Goal: Information Seeking & Learning: Learn about a topic

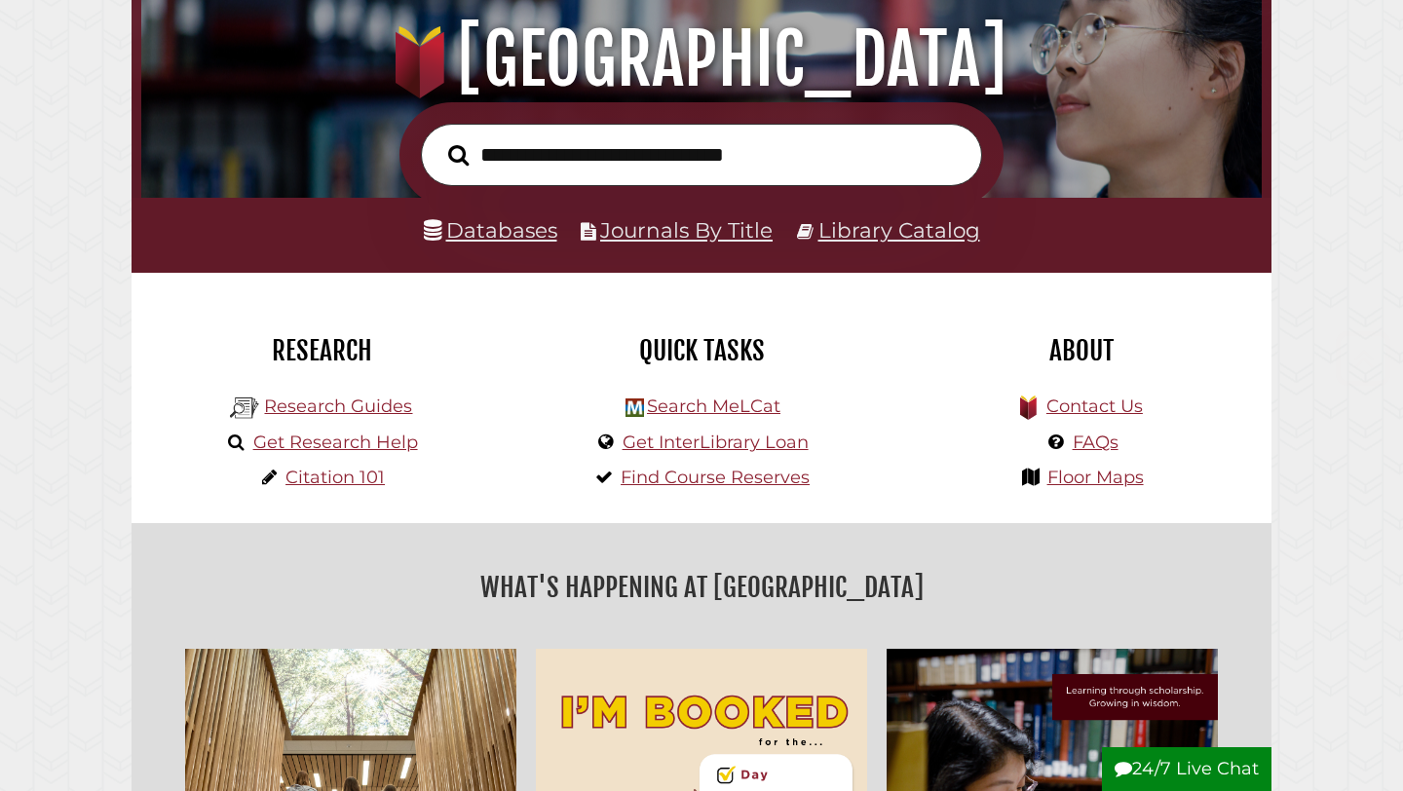
scroll to position [244, 0]
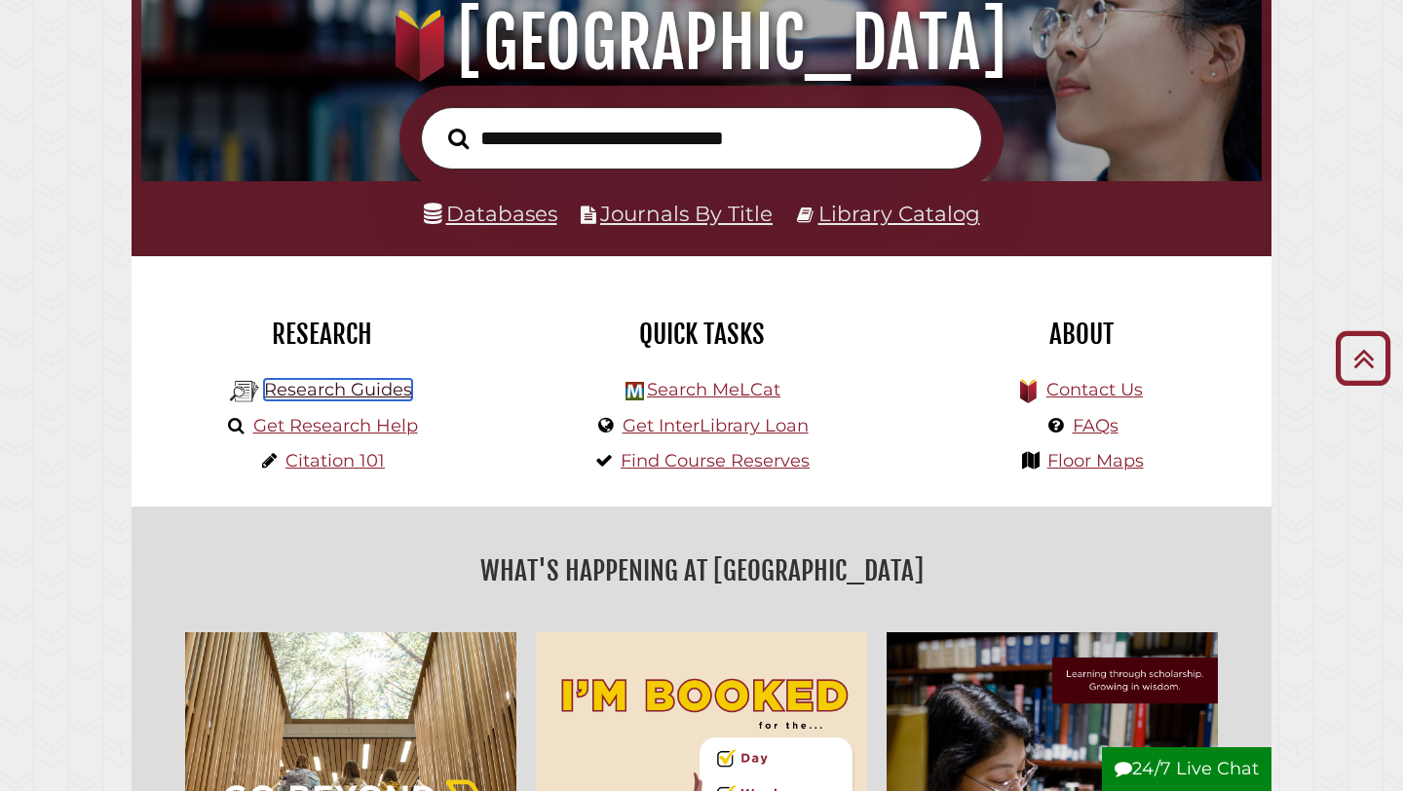
click at [368, 397] on link "Research Guides" at bounding box center [338, 389] width 148 height 21
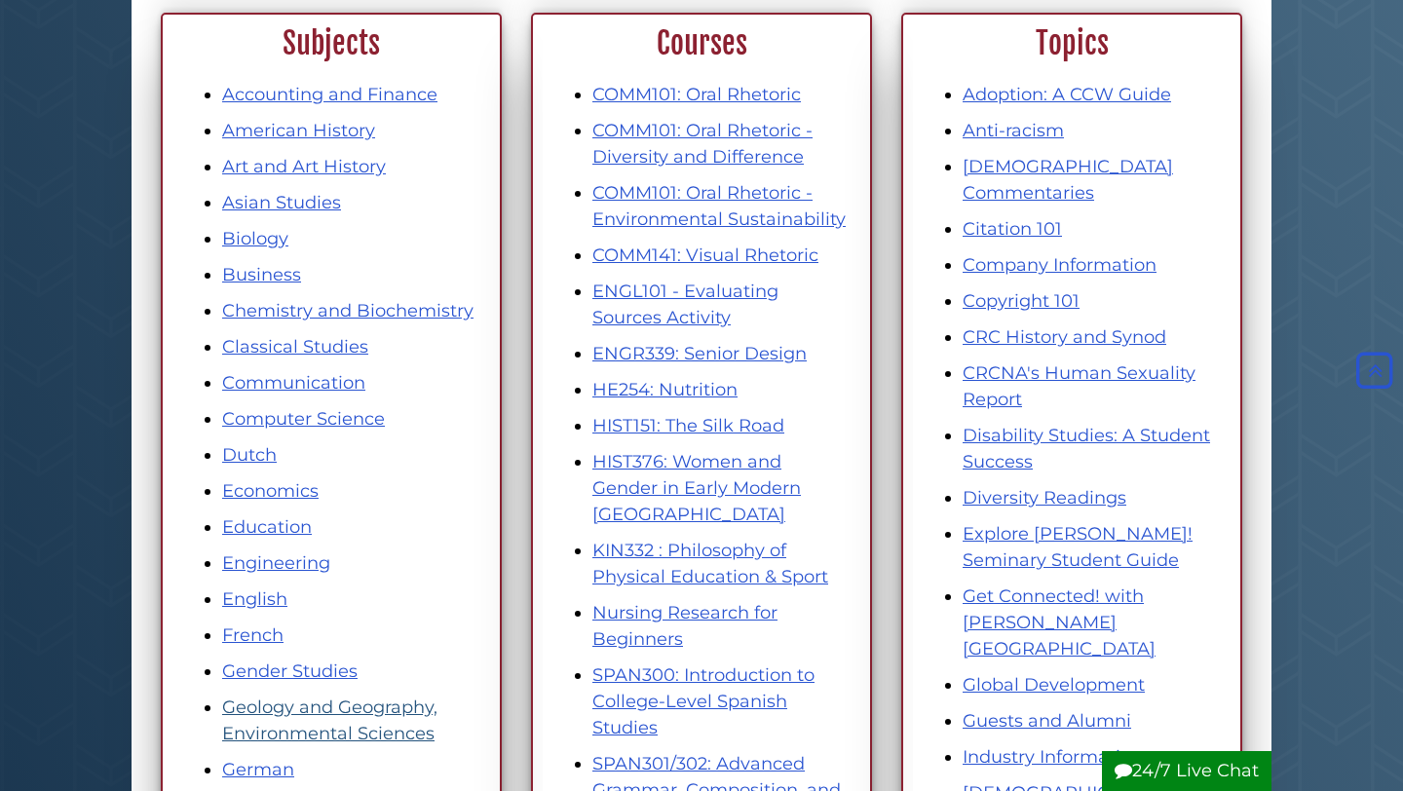
scroll to position [272, 0]
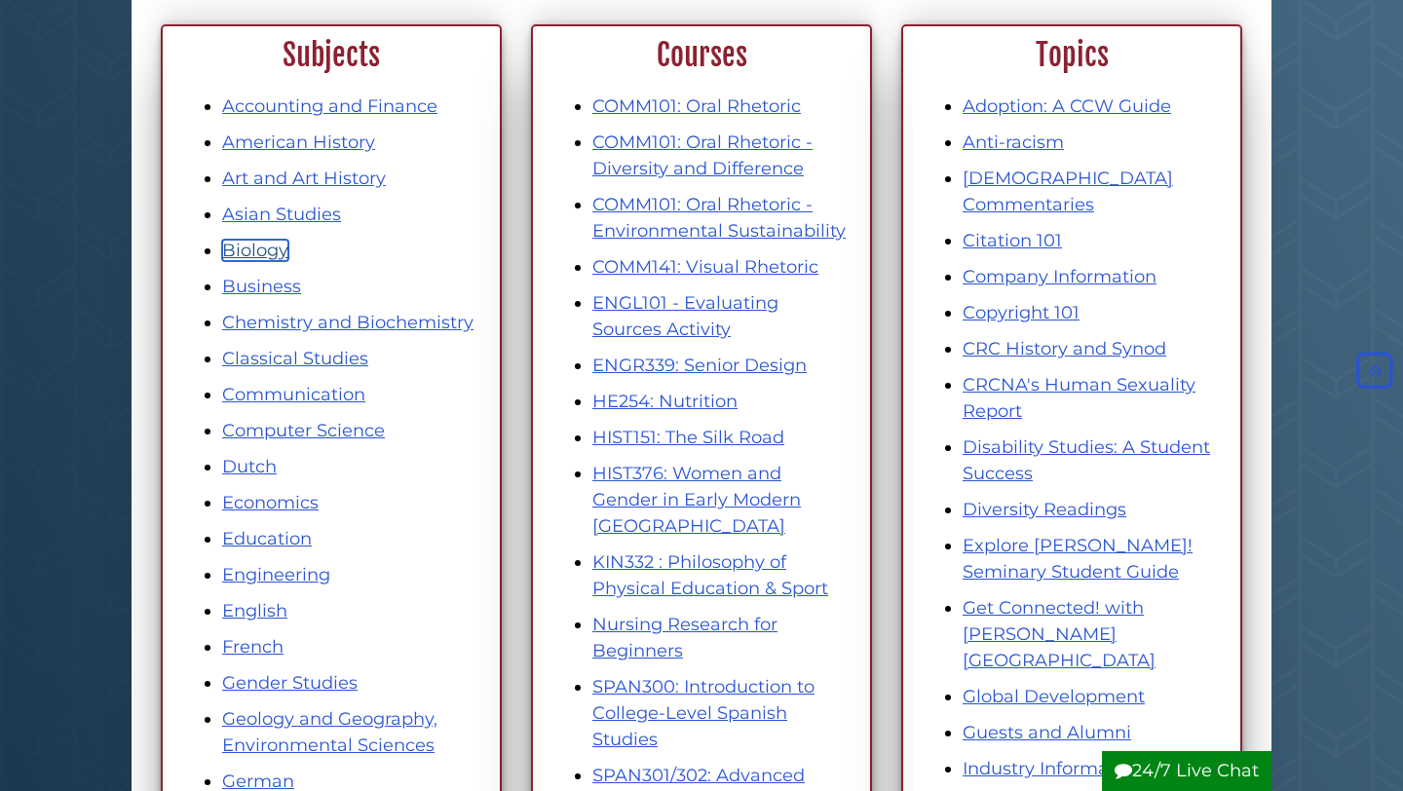
click at [264, 243] on link "Biology" at bounding box center [255, 250] width 66 height 21
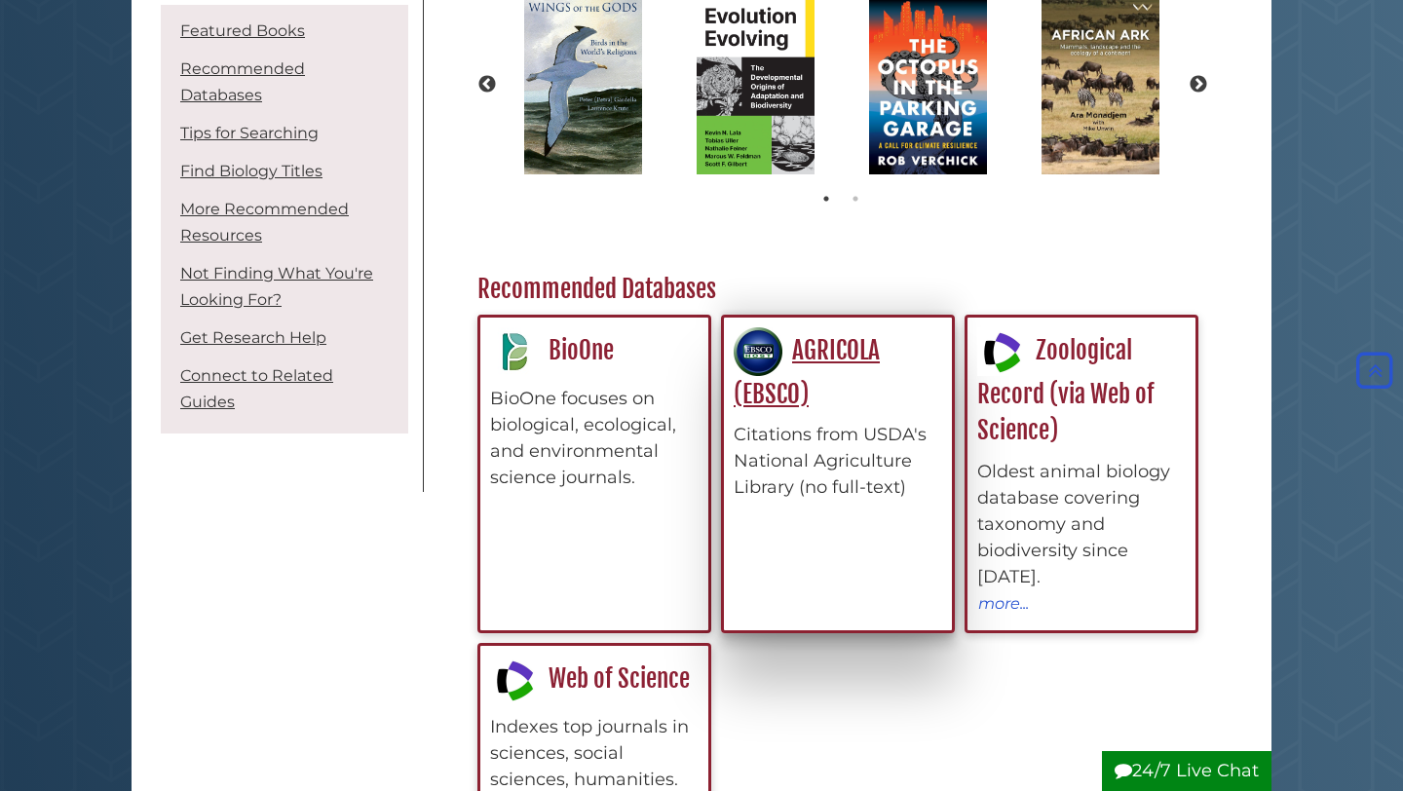
scroll to position [391, 0]
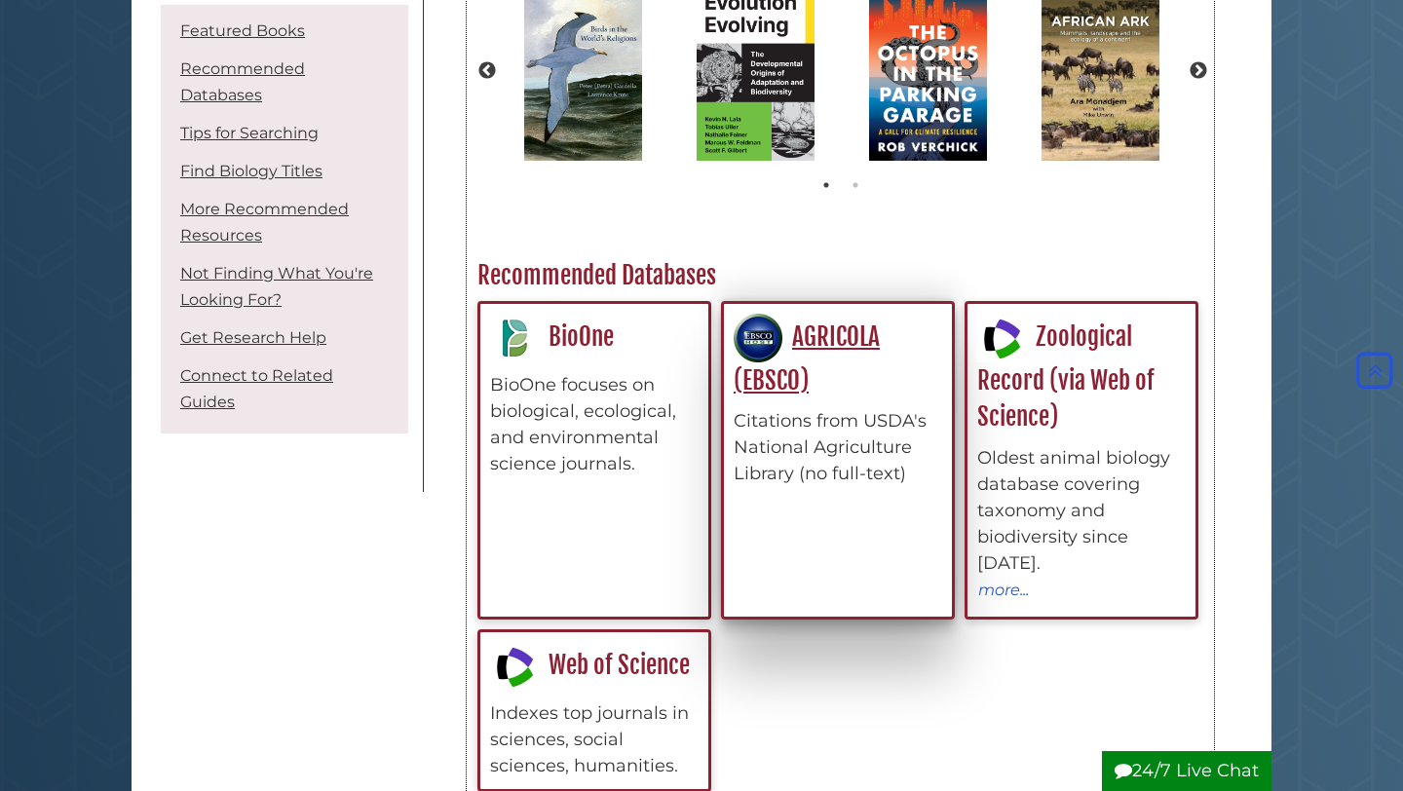
click at [786, 417] on div "Citations from USDA's National Agriculture Library (no full-text)" at bounding box center [837, 447] width 208 height 79
click at [818, 341] on link "AGRICOLA (EBSCO)" at bounding box center [806, 358] width 146 height 74
click at [833, 348] on link "AGRICOLA (EBSCO)" at bounding box center [806, 358] width 146 height 74
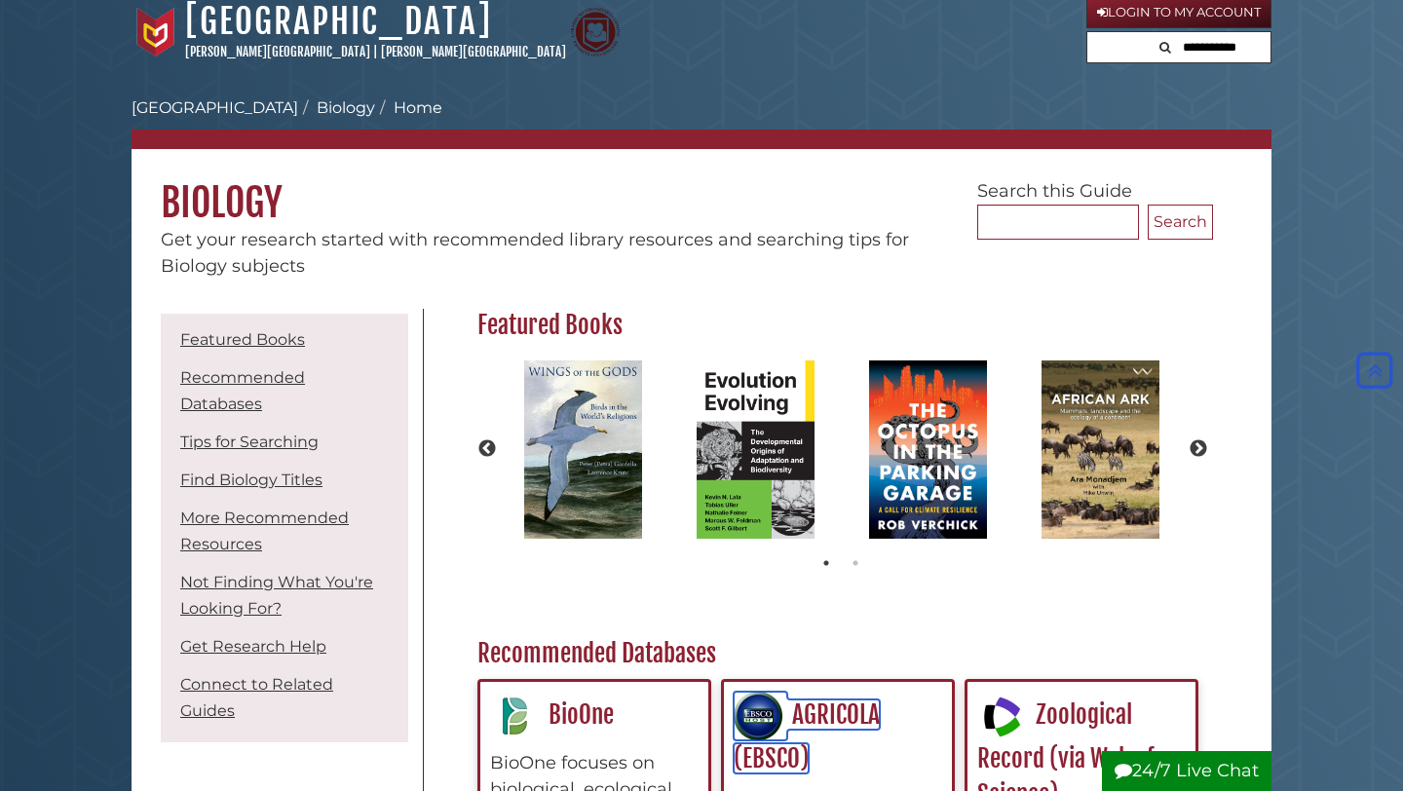
scroll to position [0, 0]
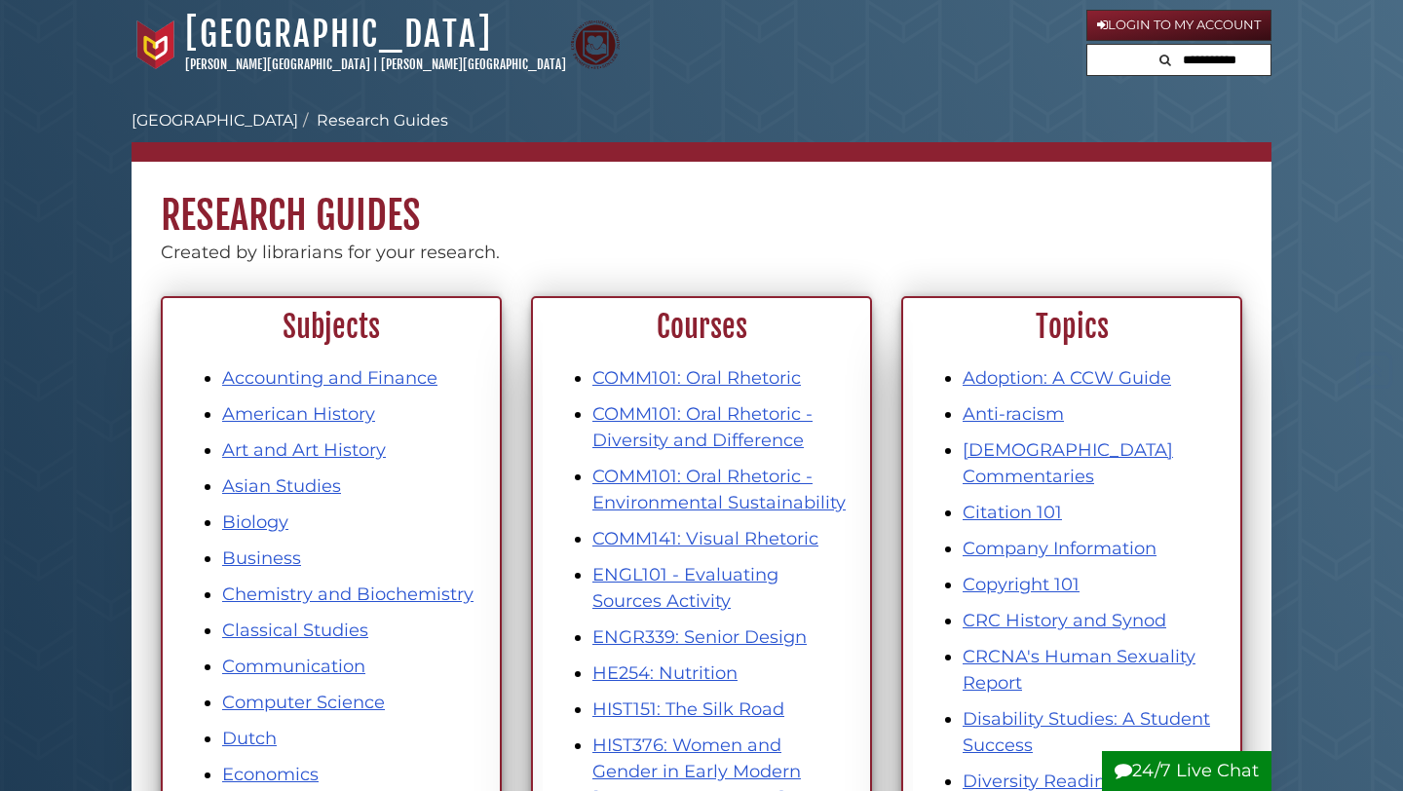
scroll to position [272, 0]
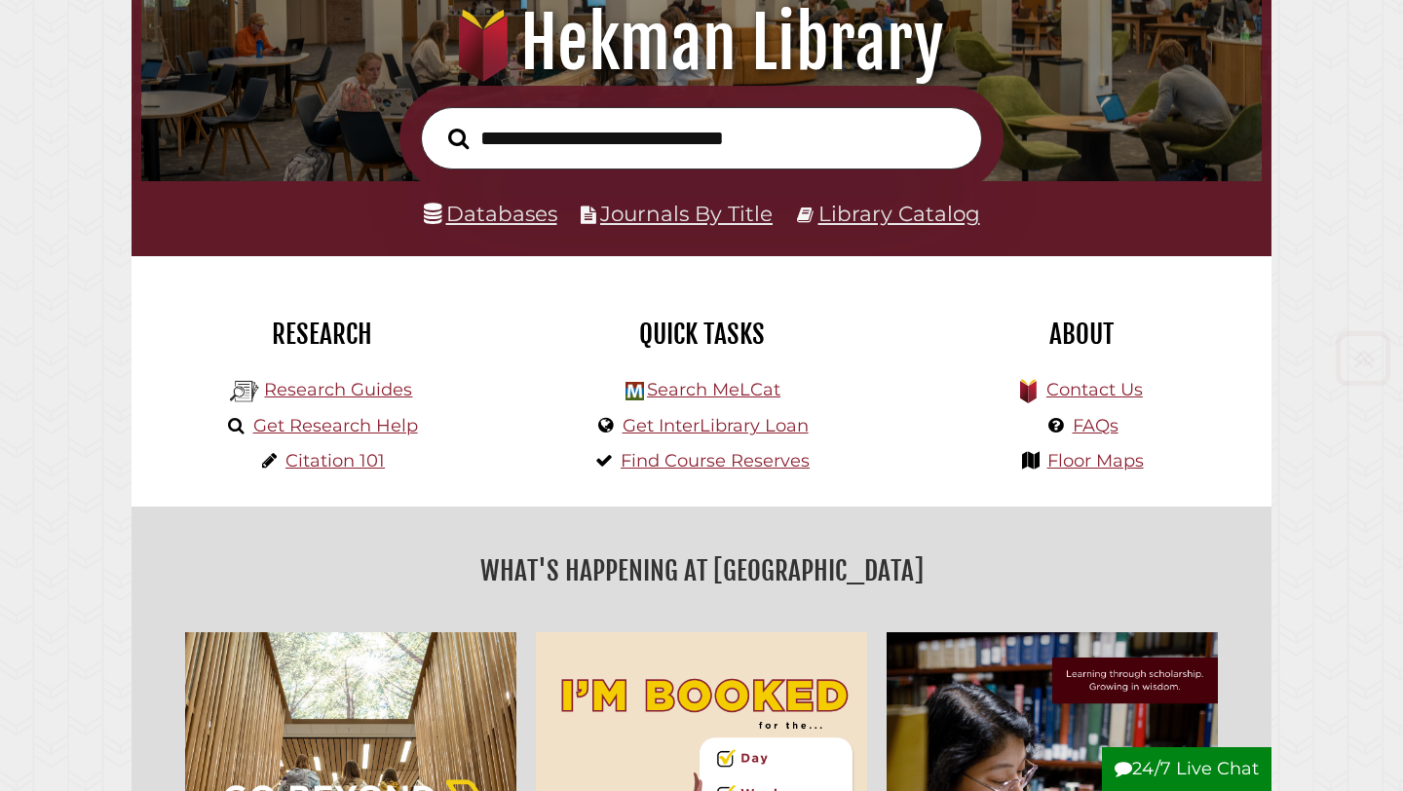
scroll to position [370, 1110]
click at [302, 387] on link "Research Guides" at bounding box center [338, 389] width 148 height 21
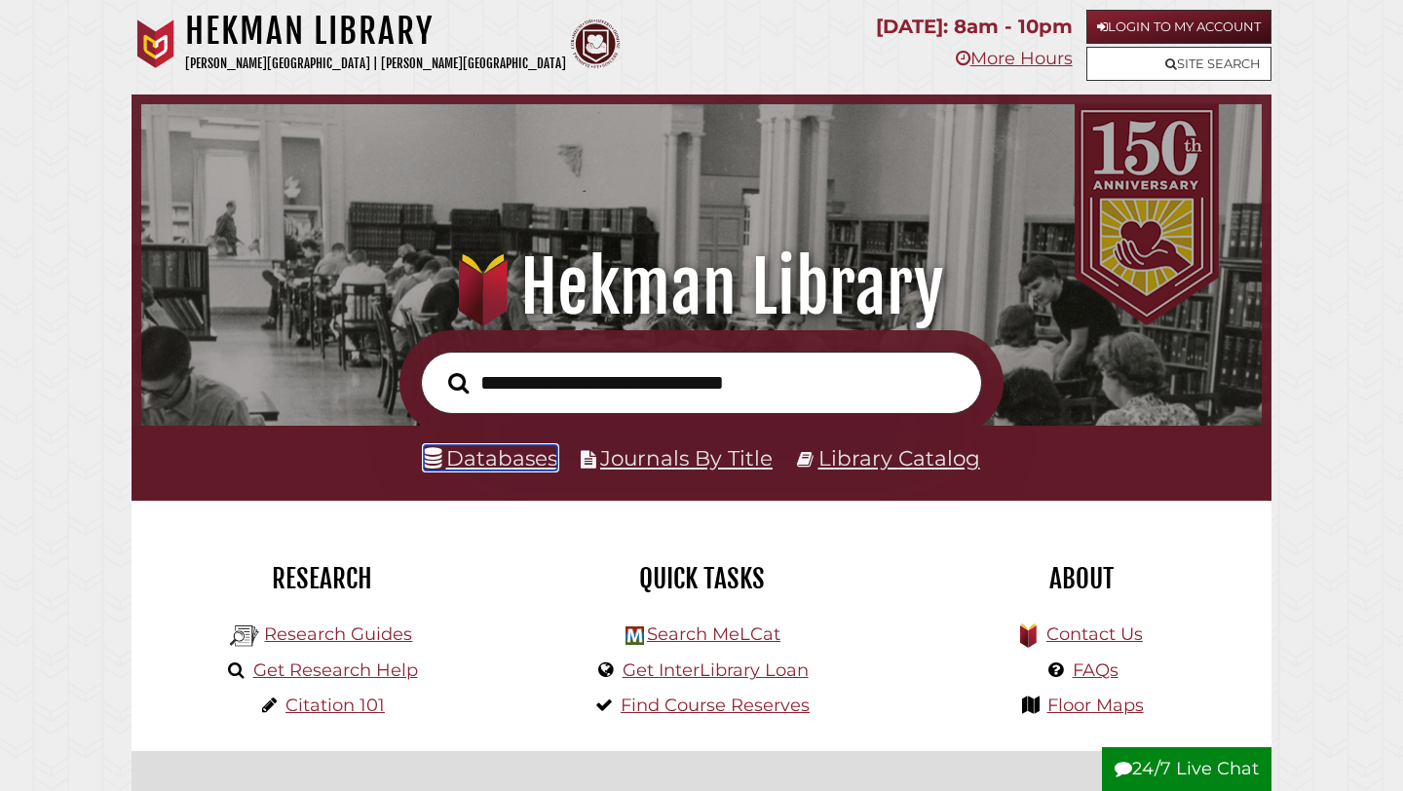
click at [505, 457] on link "Databases" at bounding box center [490, 457] width 133 height 25
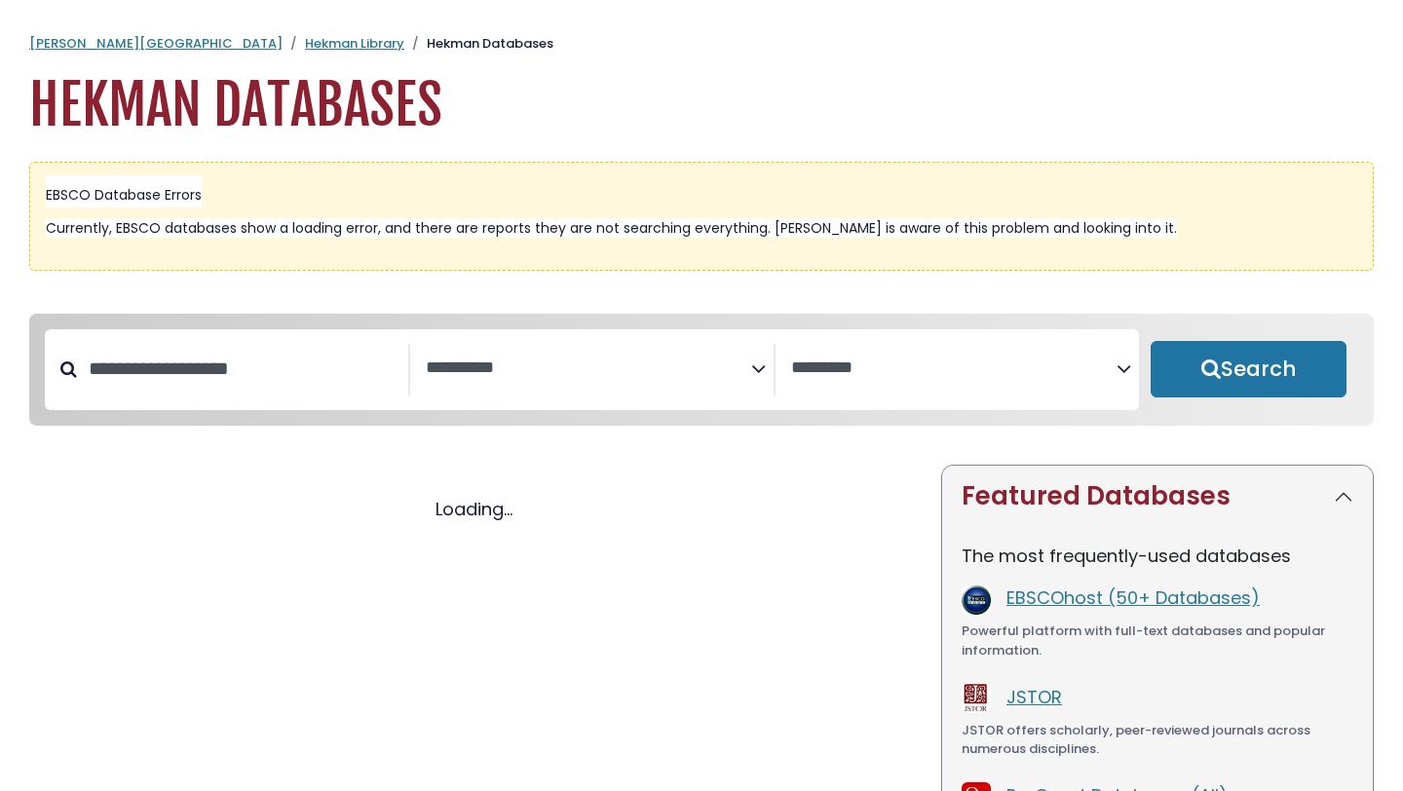
select select "Database Subject Filter"
select select "Database Vendors Filter"
select select "Database Subject Filter"
select select "Database Vendors Filter"
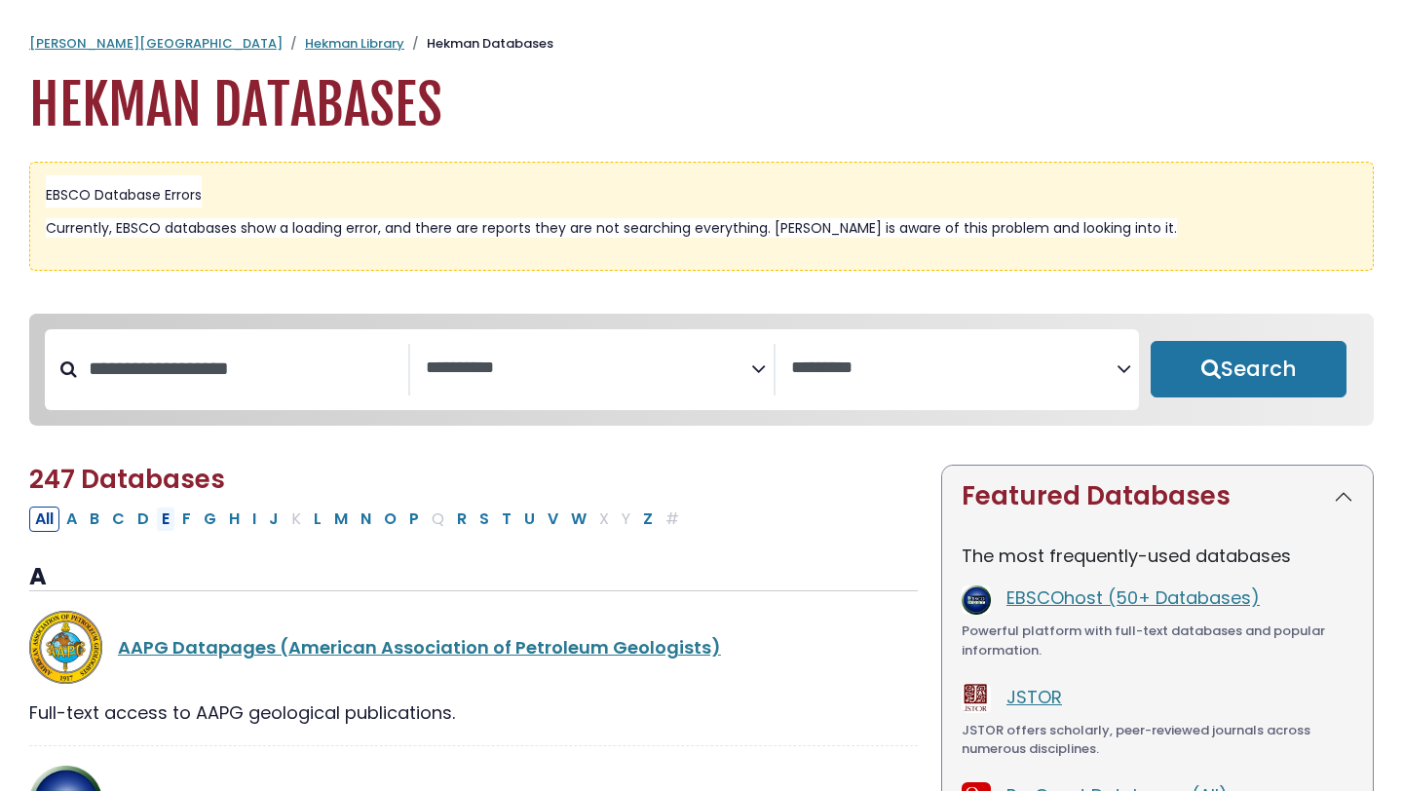
click at [163, 529] on button "E" at bounding box center [165, 518] width 19 height 25
select select "Database Subject Filter"
select select "Database Vendors Filter"
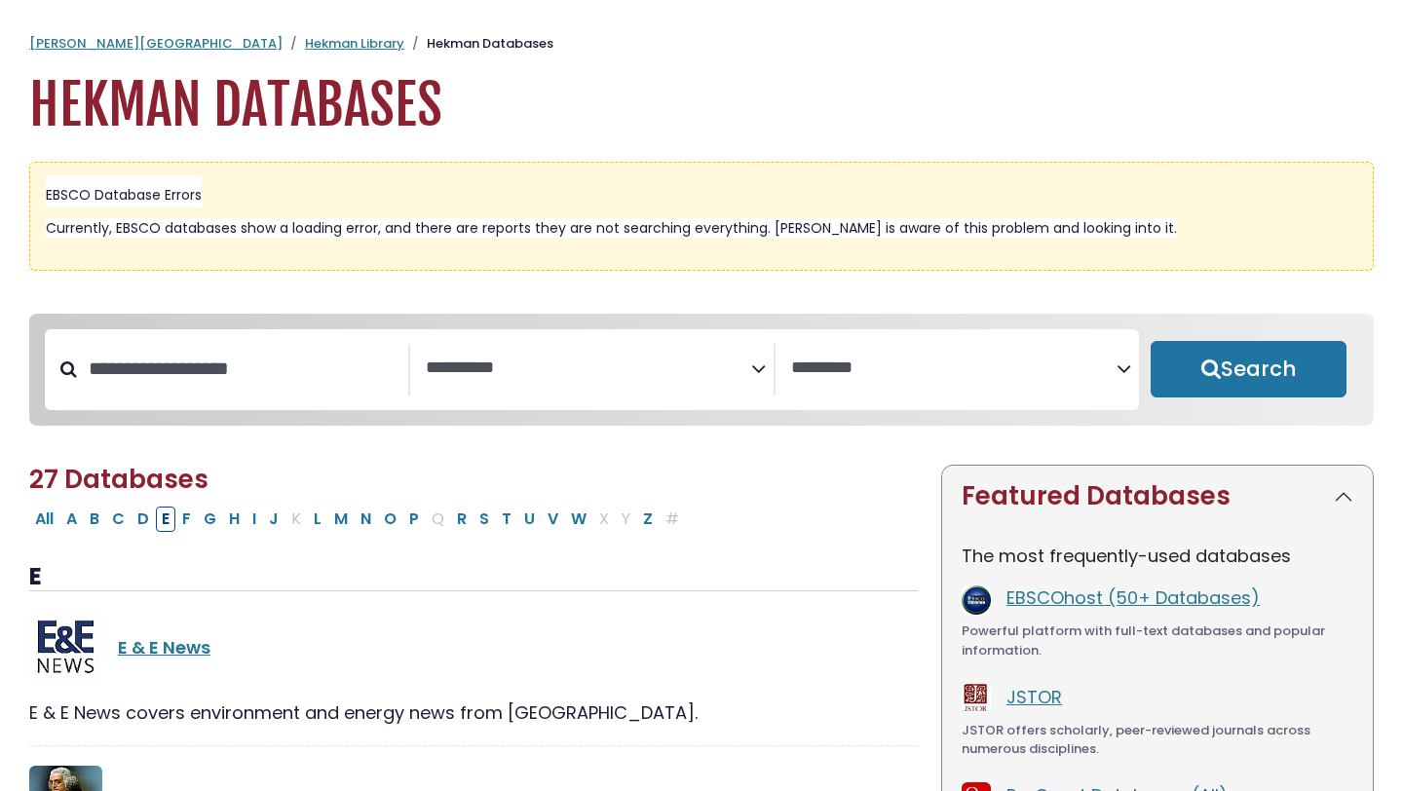
select select "Database Subject Filter"
select select "Database Vendors Filter"
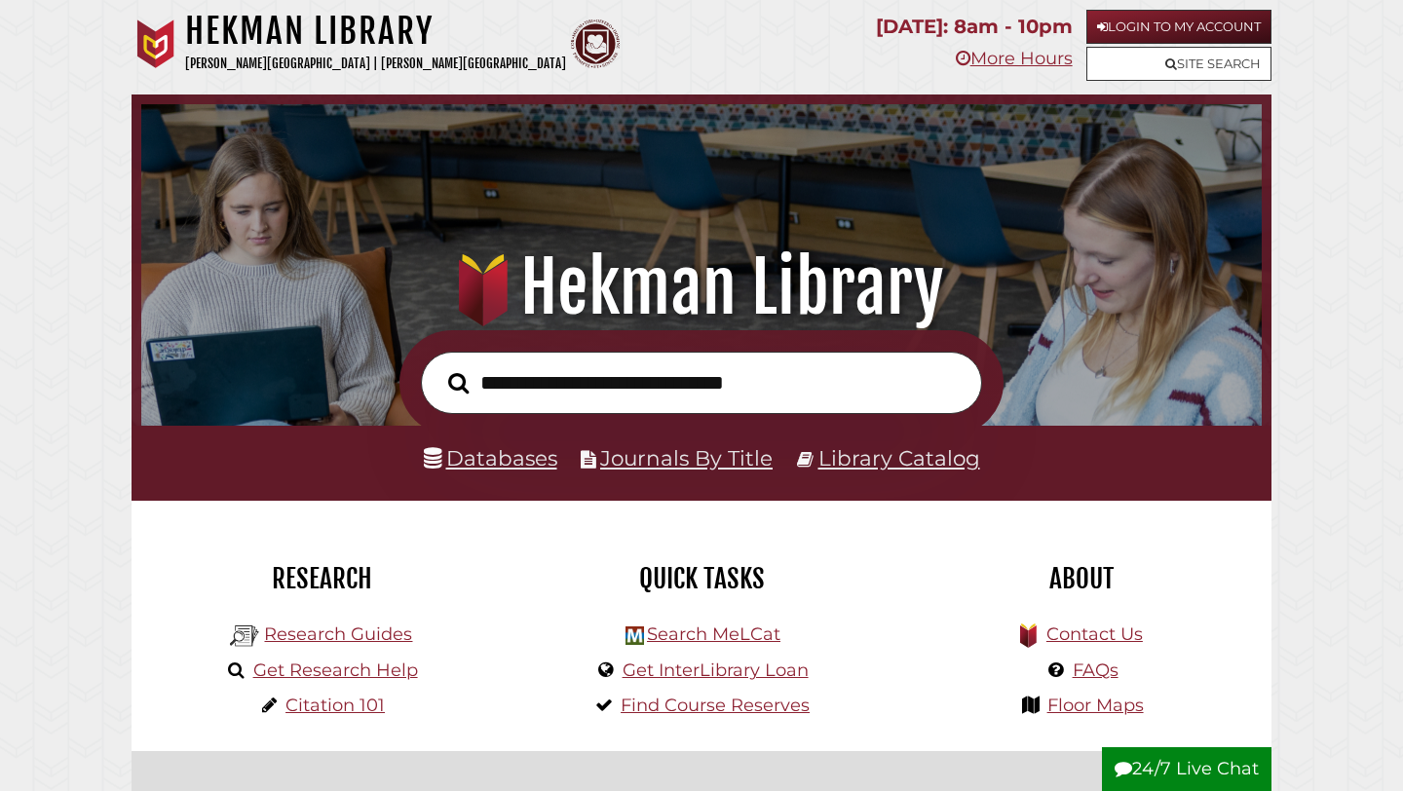
click at [628, 385] on input "text" at bounding box center [701, 383] width 561 height 63
type input "*****"
click at [438, 367] on button "Search" at bounding box center [458, 383] width 40 height 32
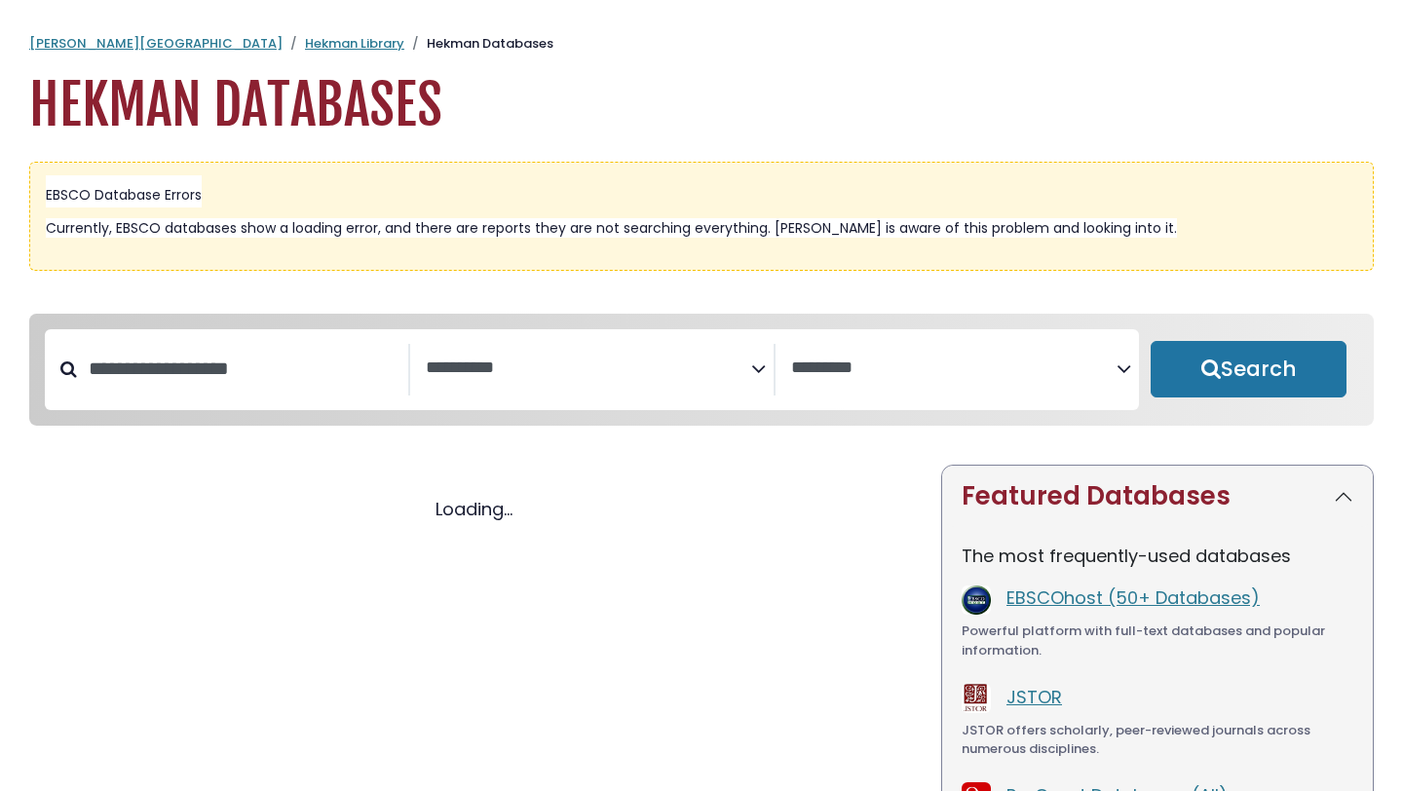
select select "Database Subject Filter"
select select "Database Vendors Filter"
select select "Database Subject Filter"
select select "Database Vendors Filter"
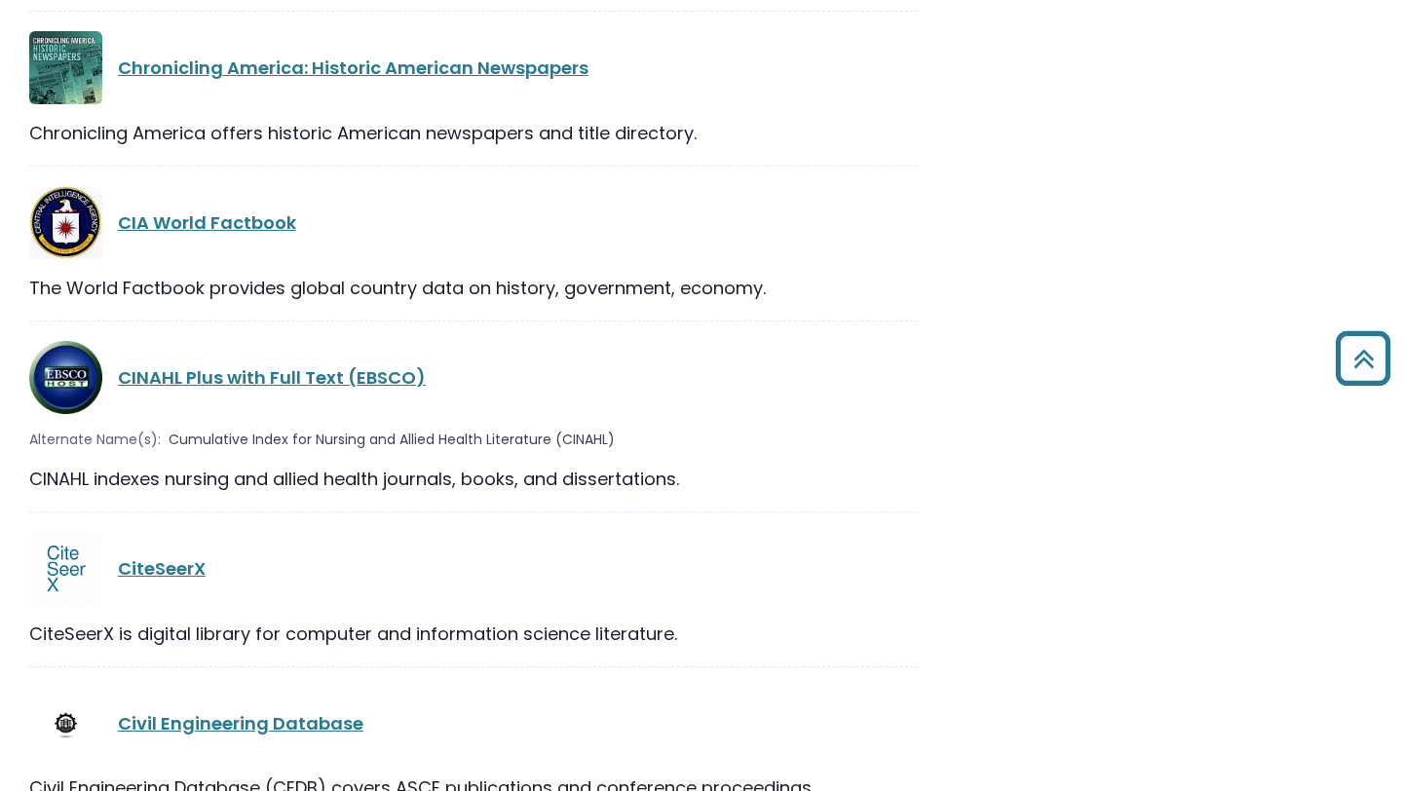
scroll to position [9364, 0]
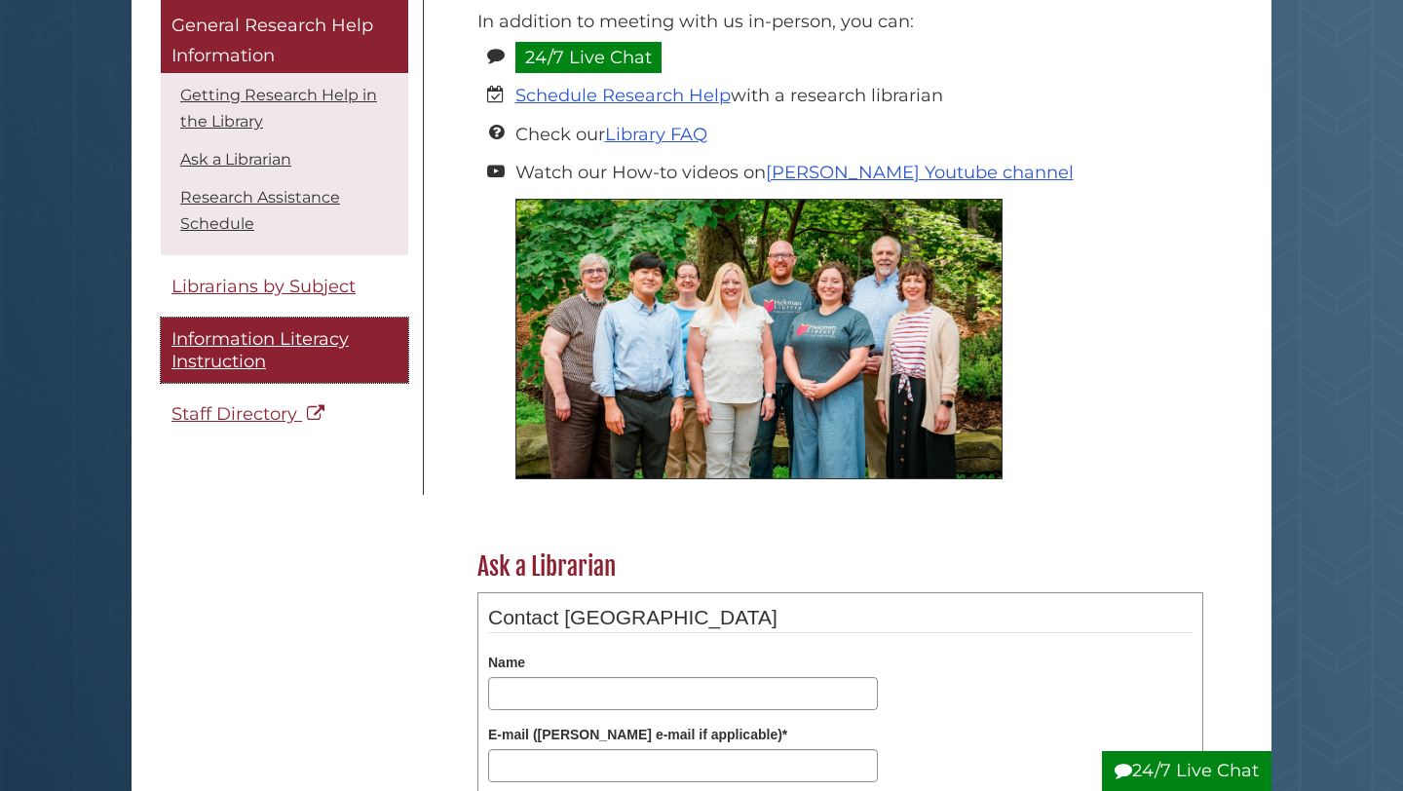
scroll to position [741, 0]
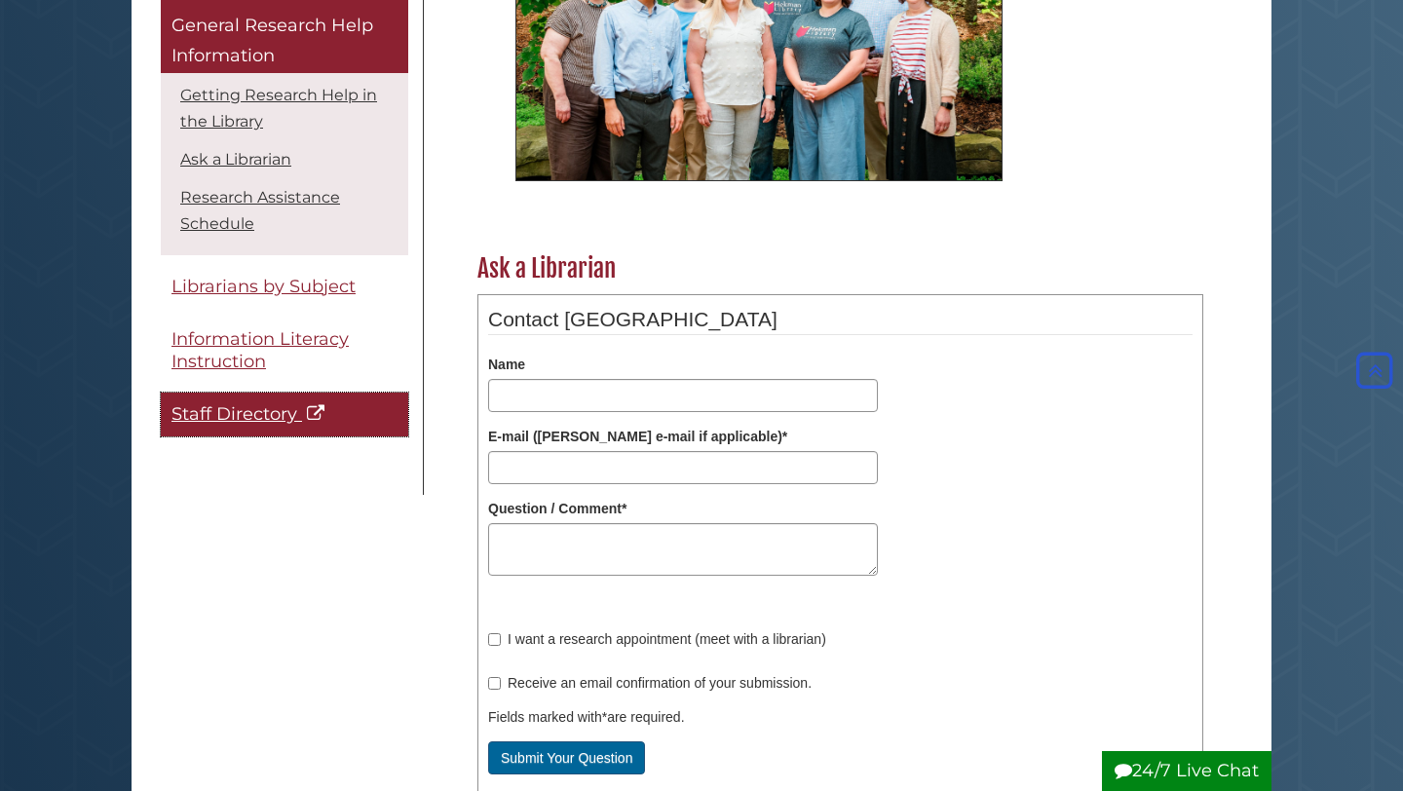
click at [246, 416] on span "Staff Directory" at bounding box center [234, 414] width 126 height 21
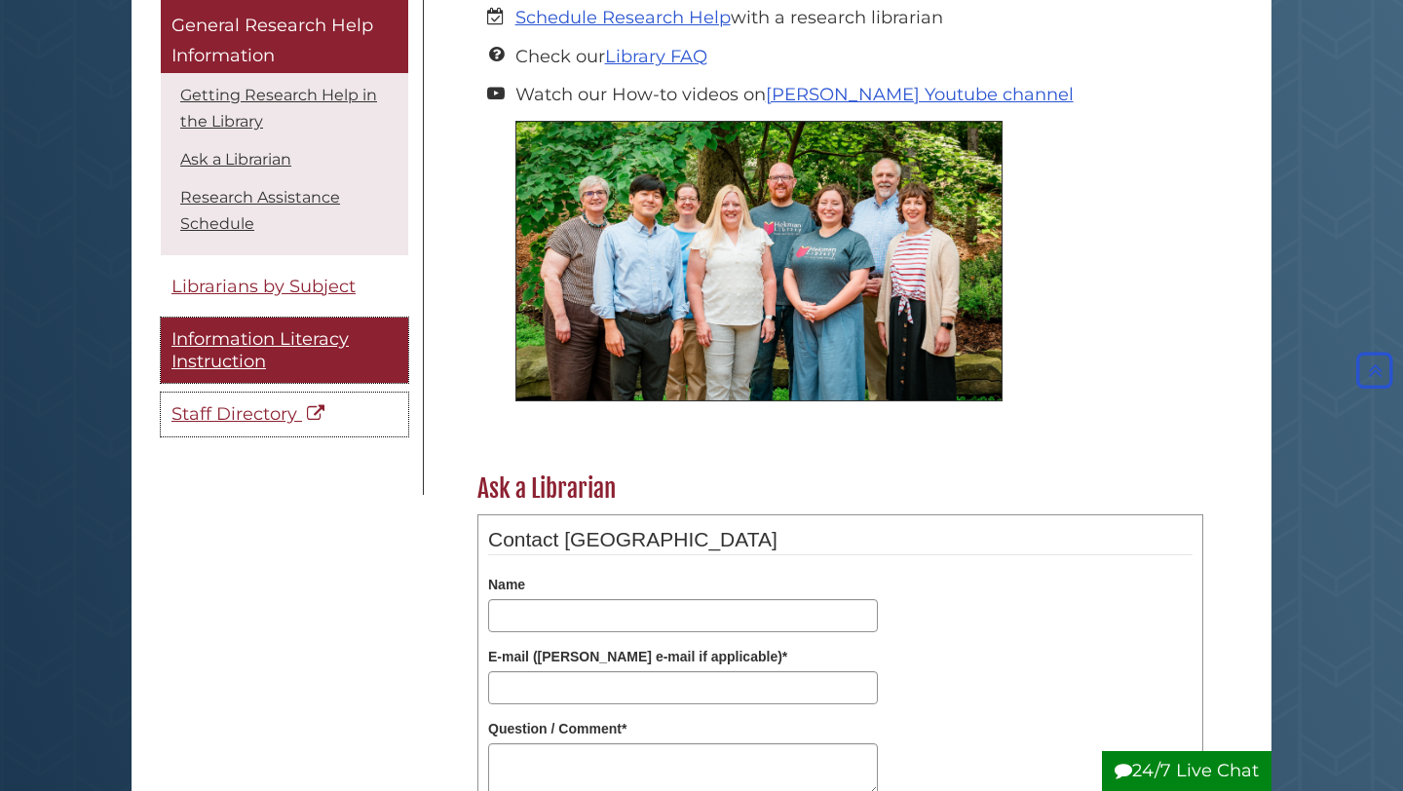
scroll to position [0, 0]
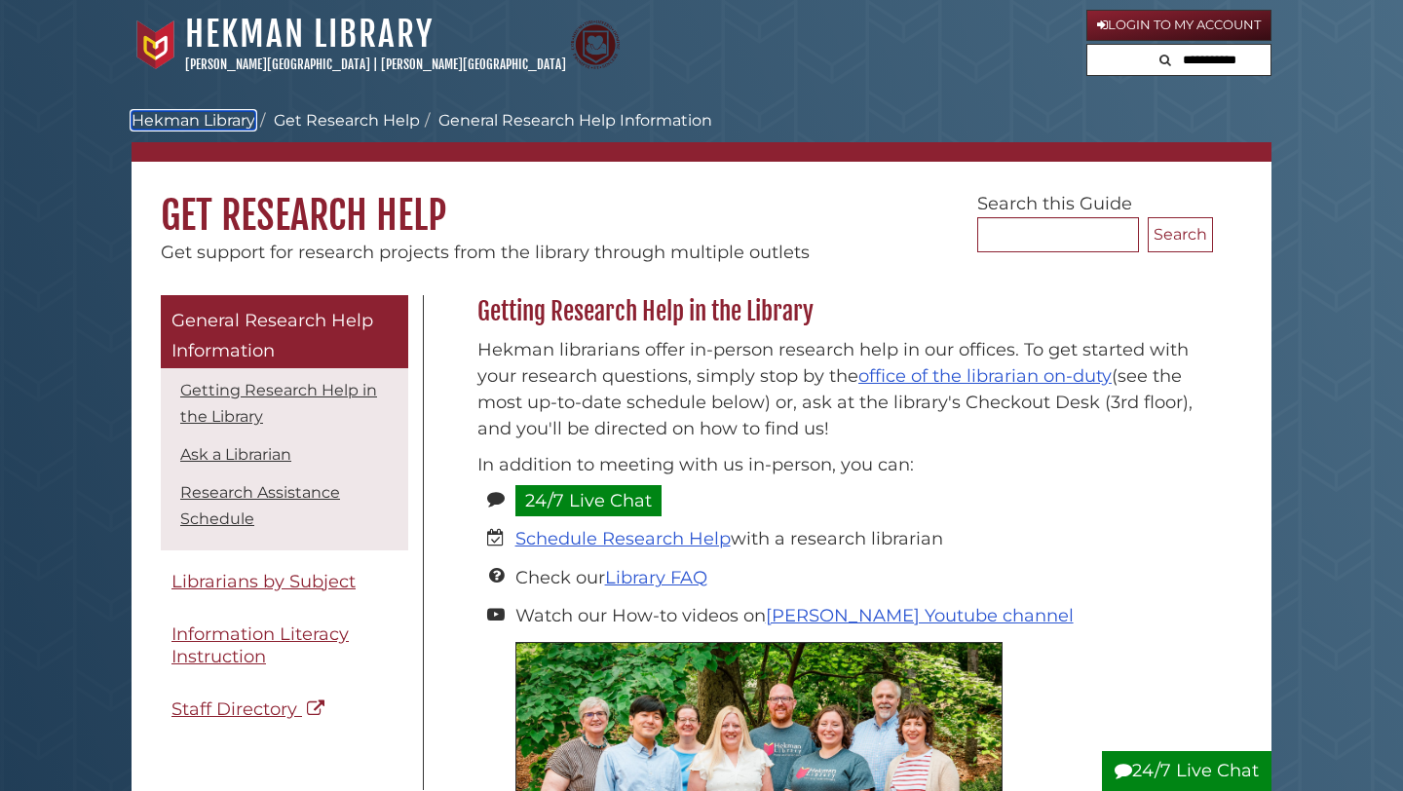
click at [227, 121] on link "Hekman Library" at bounding box center [193, 120] width 124 height 19
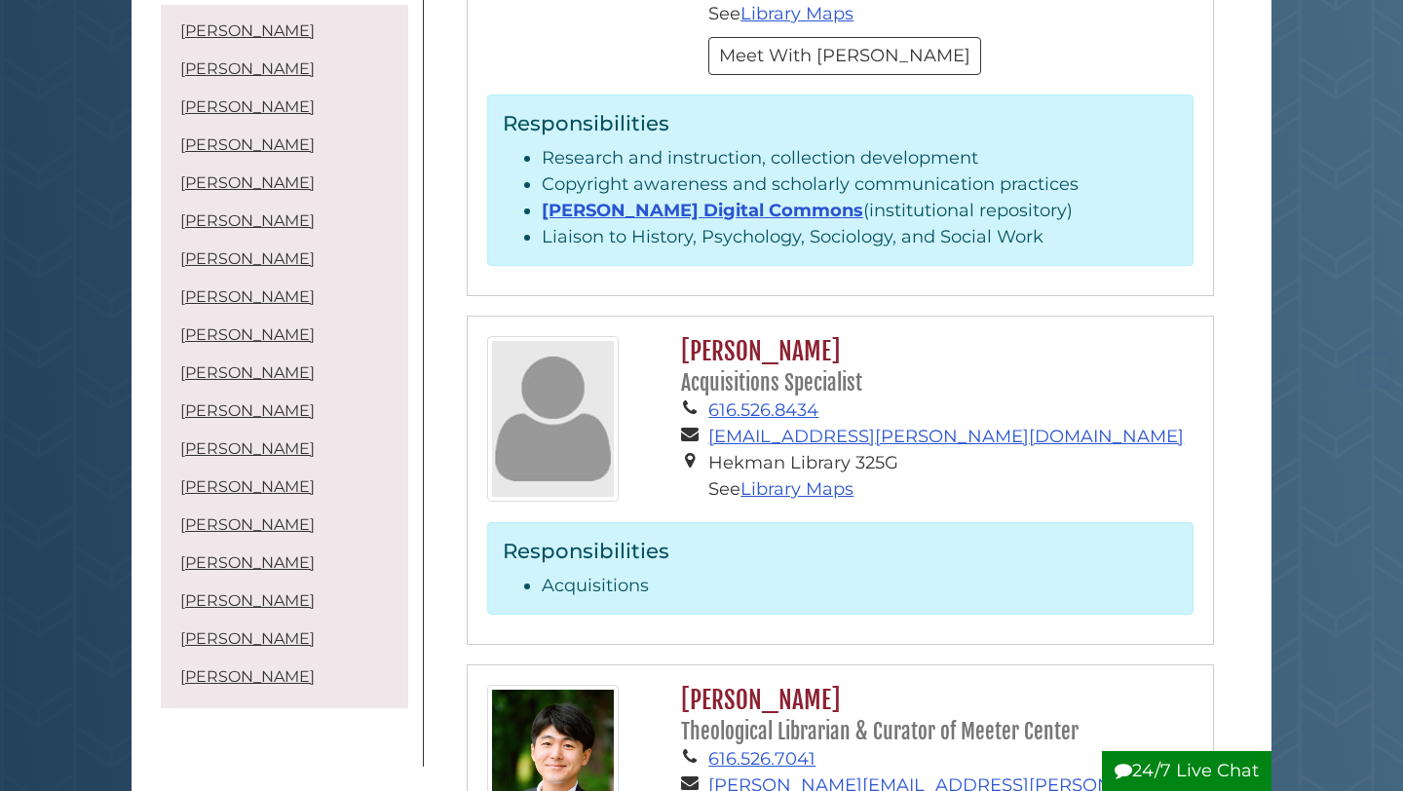
scroll to position [626, 0]
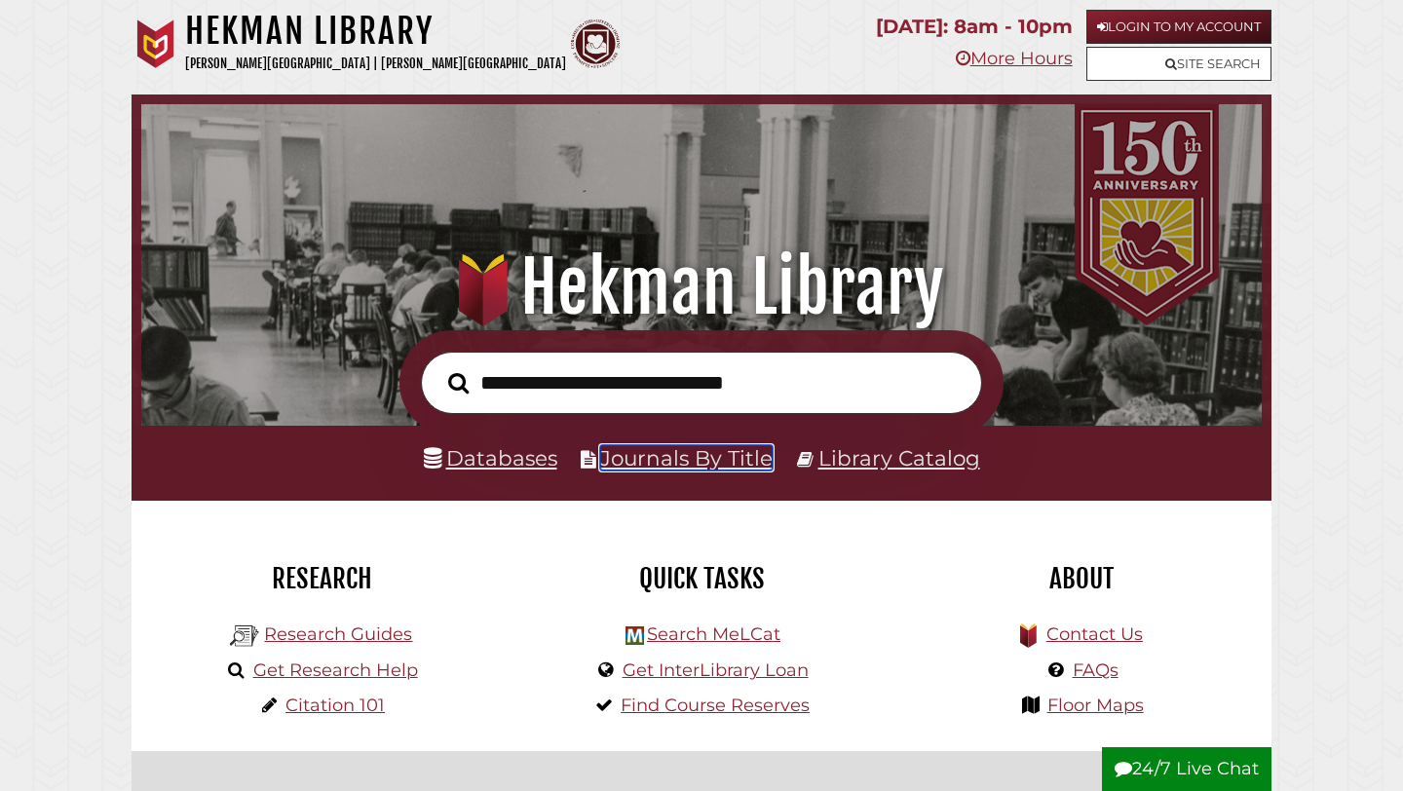
click at [606, 456] on link "Journals By Title" at bounding box center [686, 457] width 172 height 25
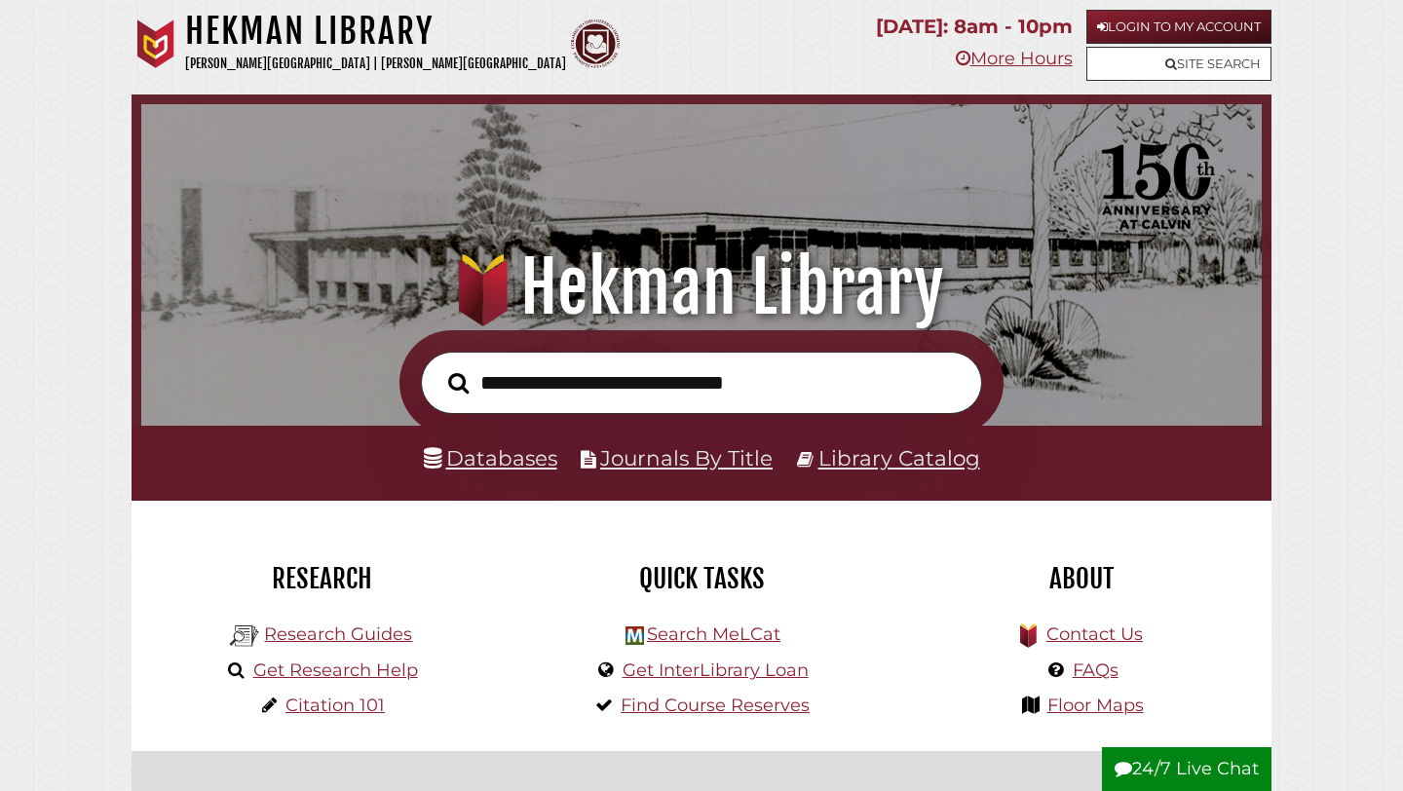
scroll to position [370, 1110]
click at [468, 455] on link "Databases" at bounding box center [490, 457] width 133 height 25
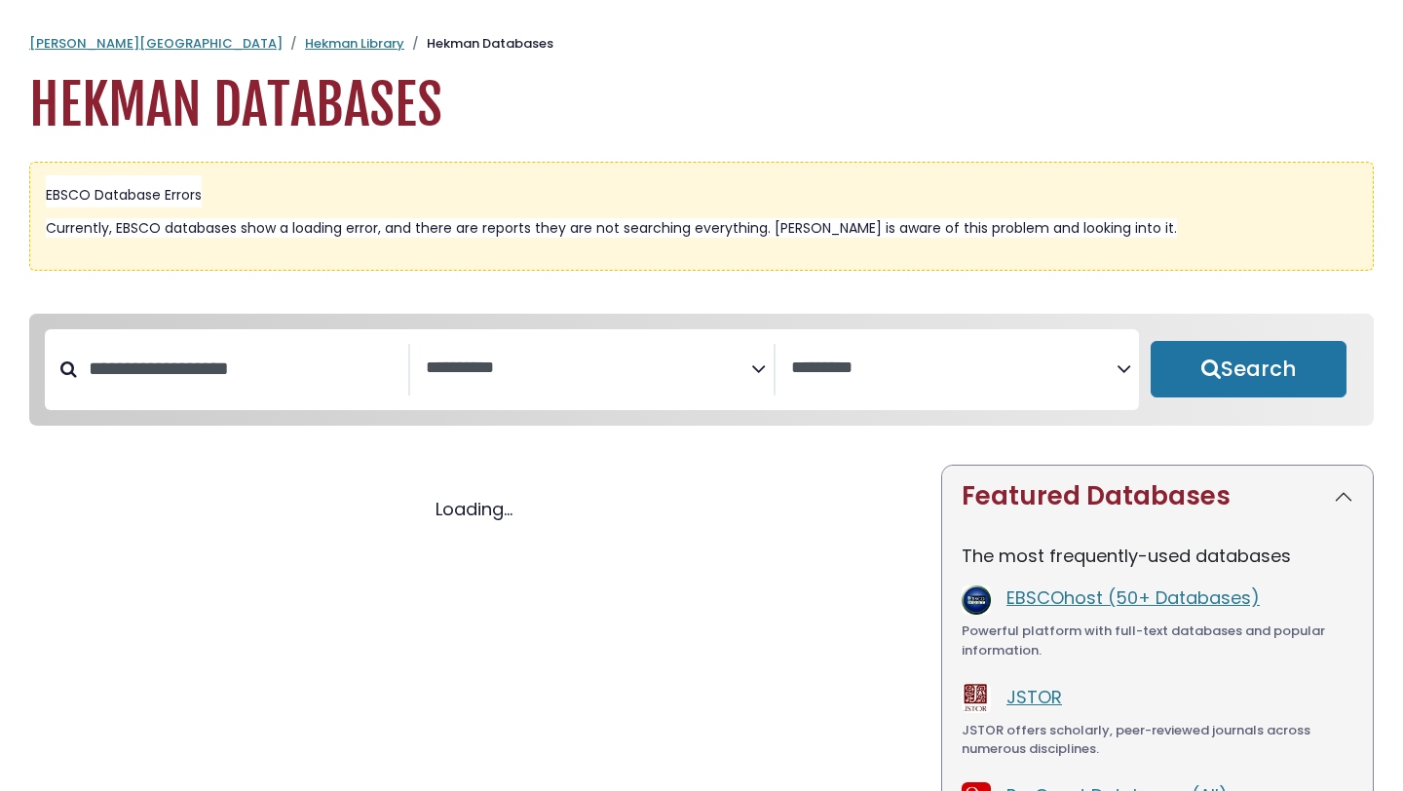
select select "Database Subject Filter"
select select "Database Vendors Filter"
select select "Database Subject Filter"
select select "Database Vendors Filter"
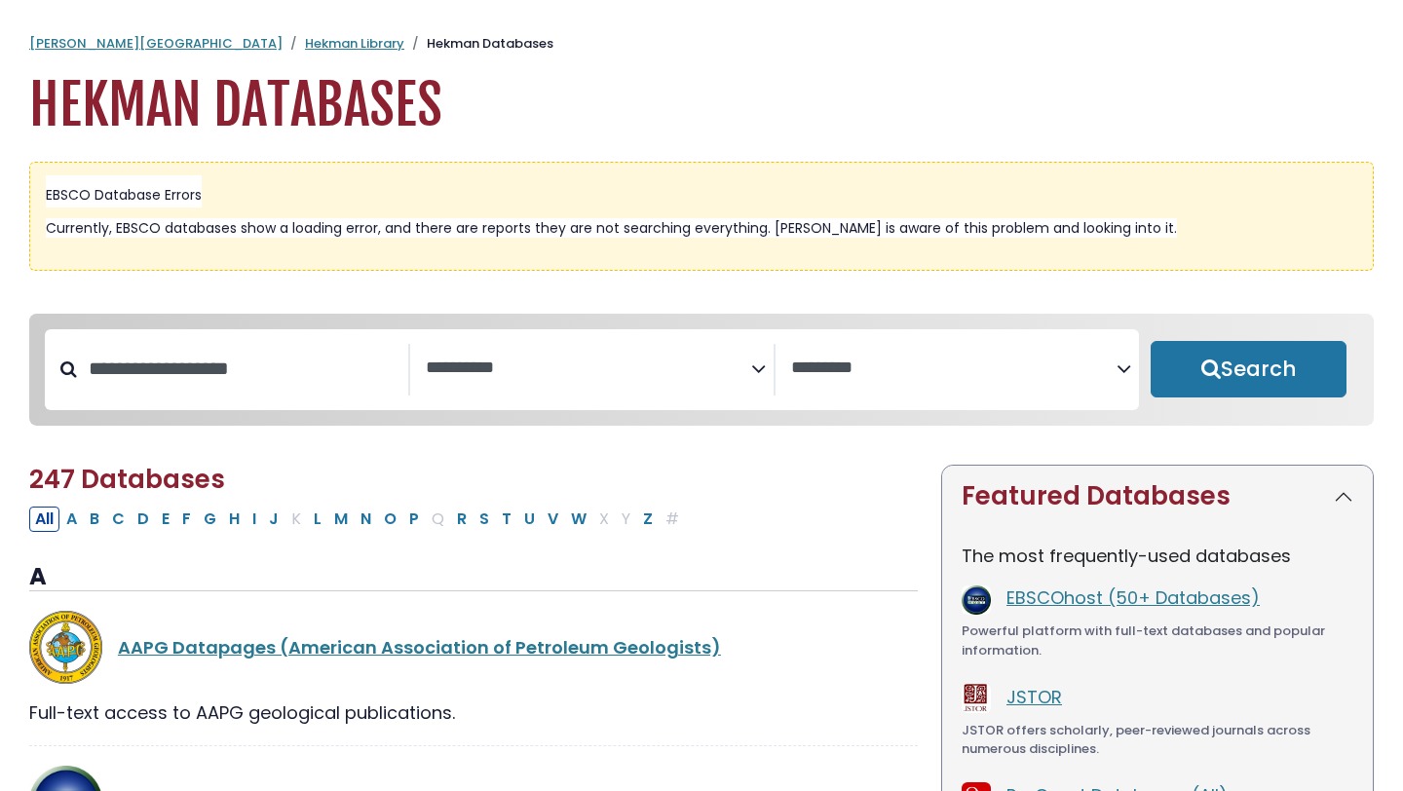
click at [620, 344] on span "Search filters" at bounding box center [588, 370] width 325 height 53
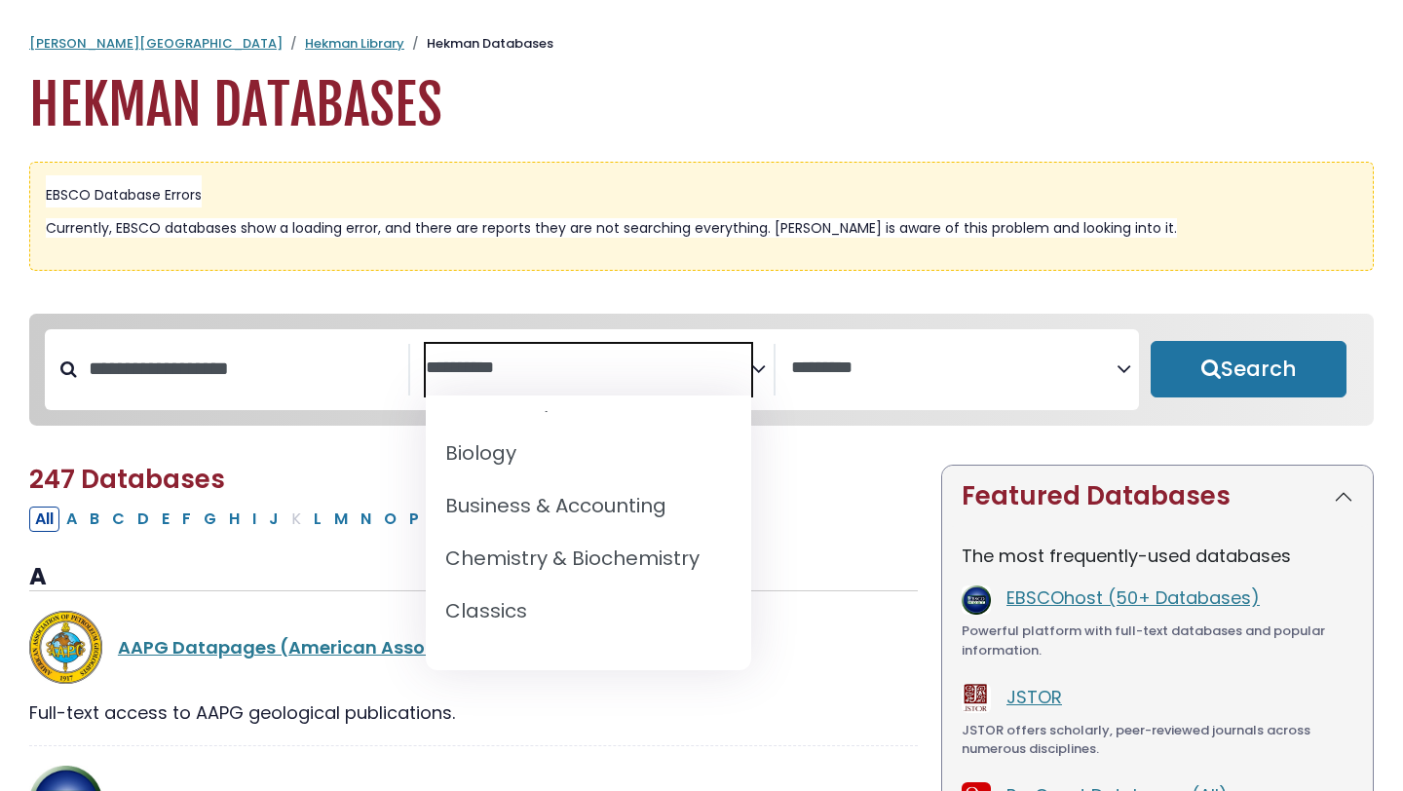
scroll to position [288, 0]
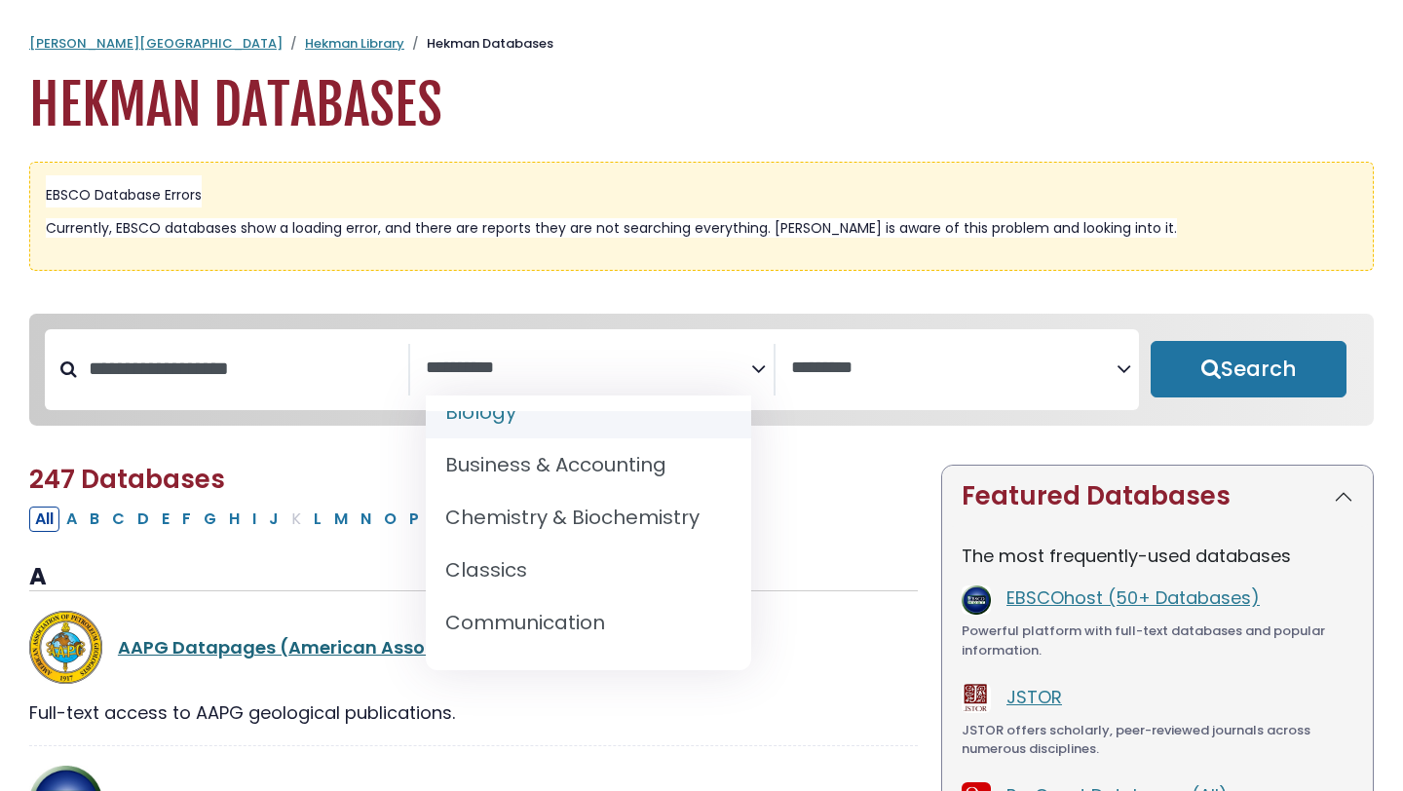
select select "*****"
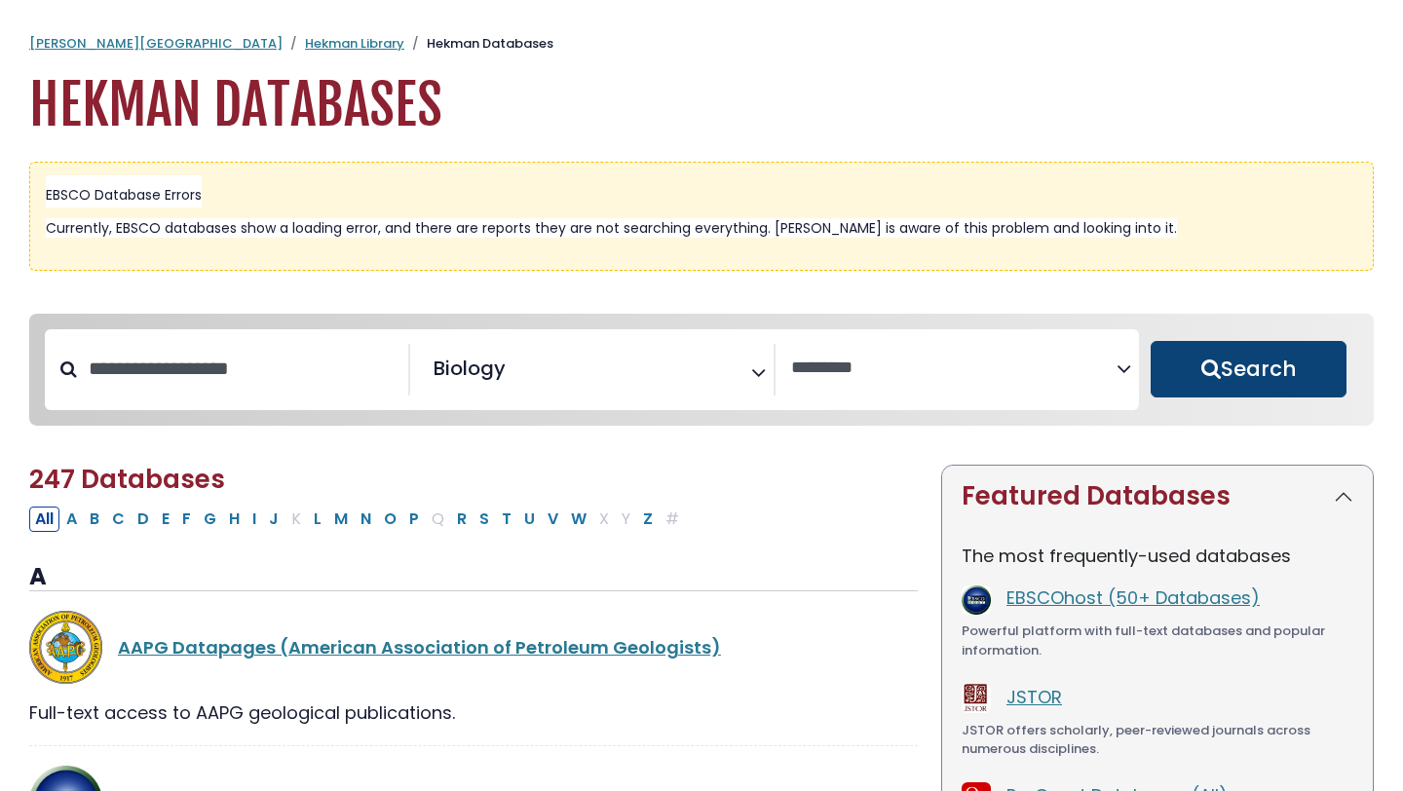
click at [1277, 356] on button "Search" at bounding box center [1248, 369] width 196 height 56
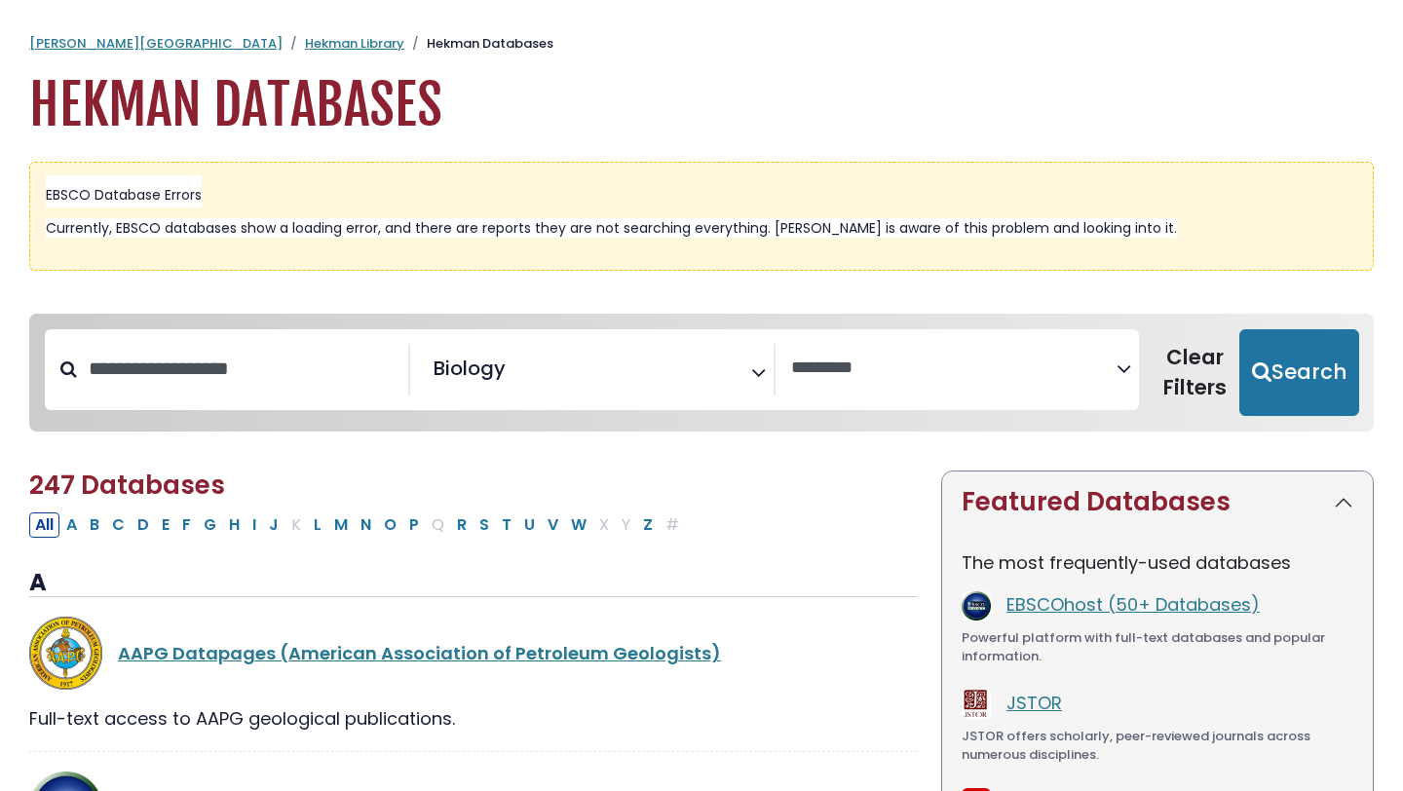
select select "Database Vendors Filter"
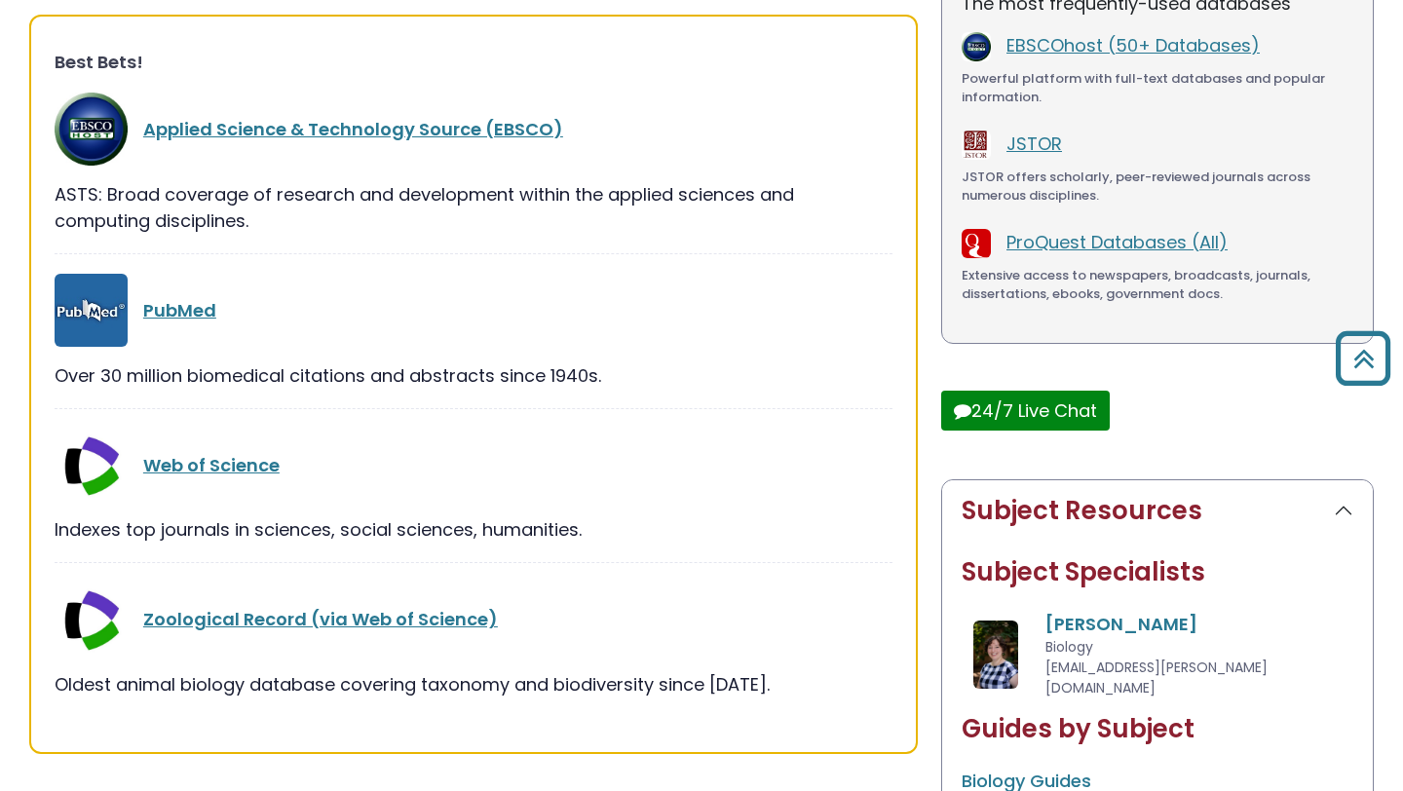
scroll to position [557, 0]
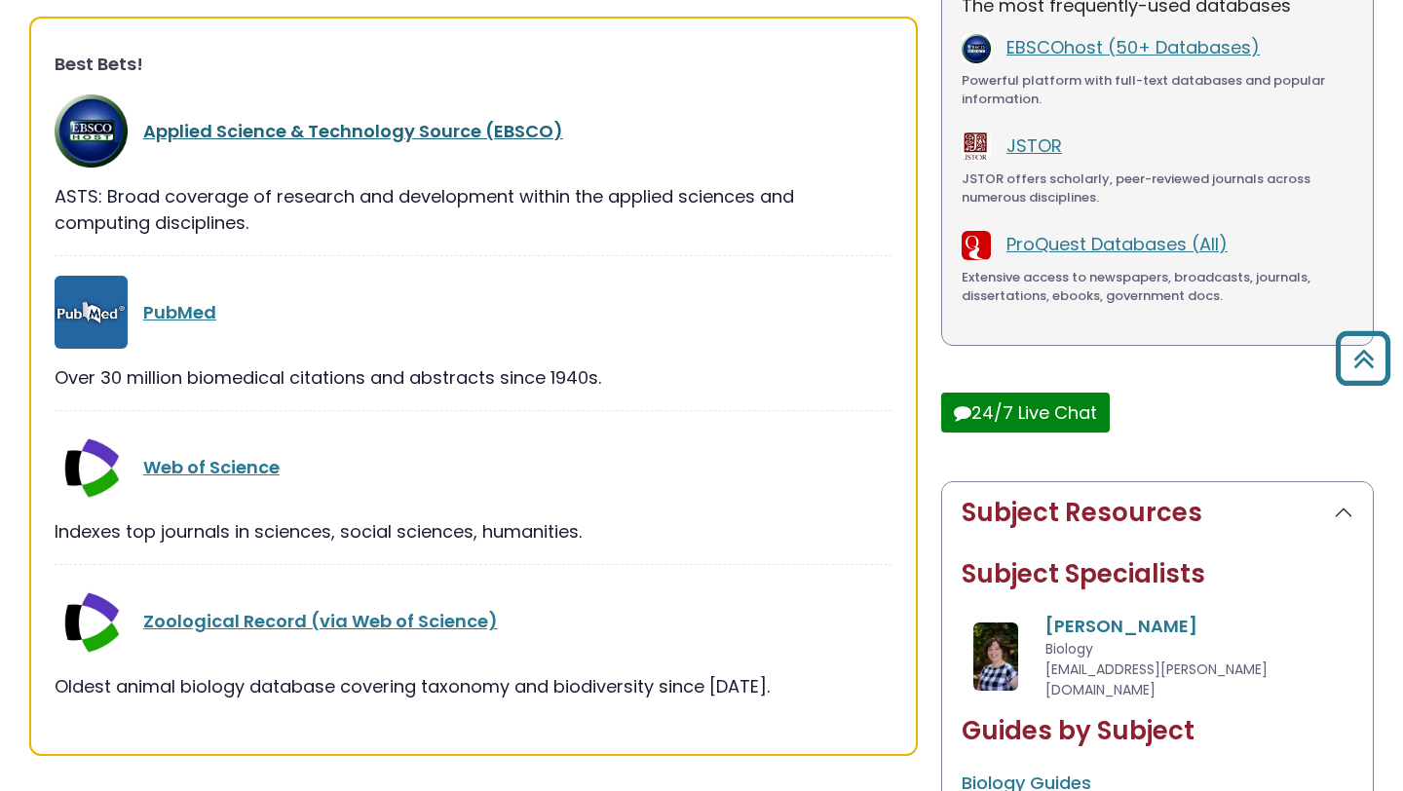
click at [284, 131] on link "Applied Science & Technology Source (EBSCO)" at bounding box center [353, 131] width 420 height 24
